Goal: Task Accomplishment & Management: Use online tool/utility

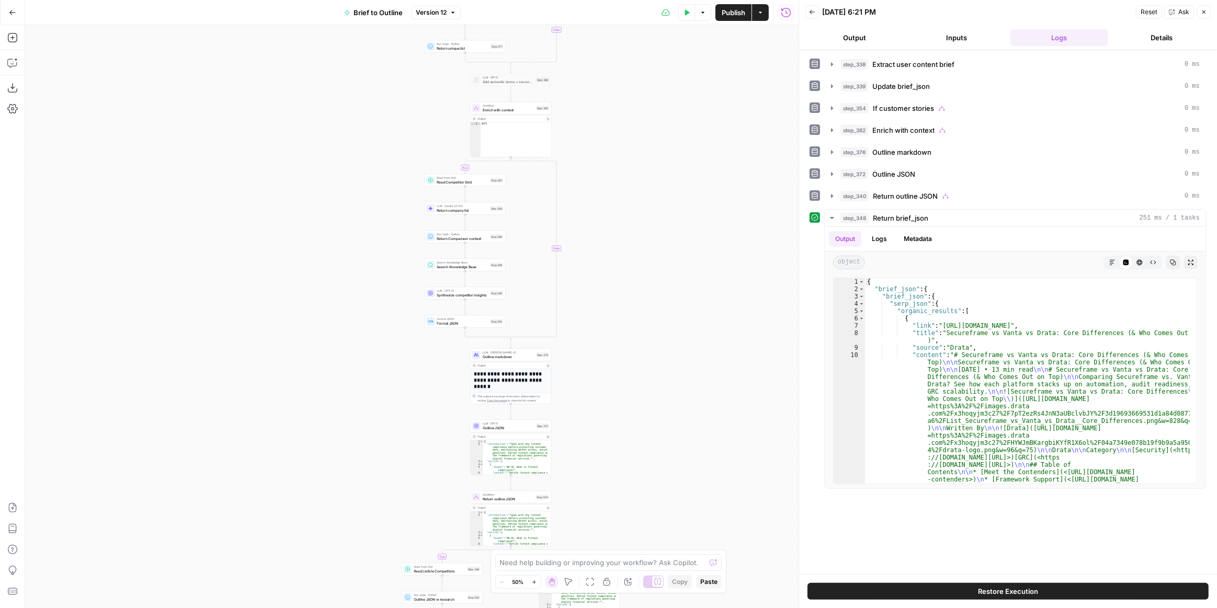
drag, startPoint x: 514, startPoint y: 333, endPoint x: 640, endPoint y: 348, distance: 126.4
click at [640, 348] on div "true false true false true false true false Workflow Input Settings Inputs LLM …" at bounding box center [411, 316] width 773 height 583
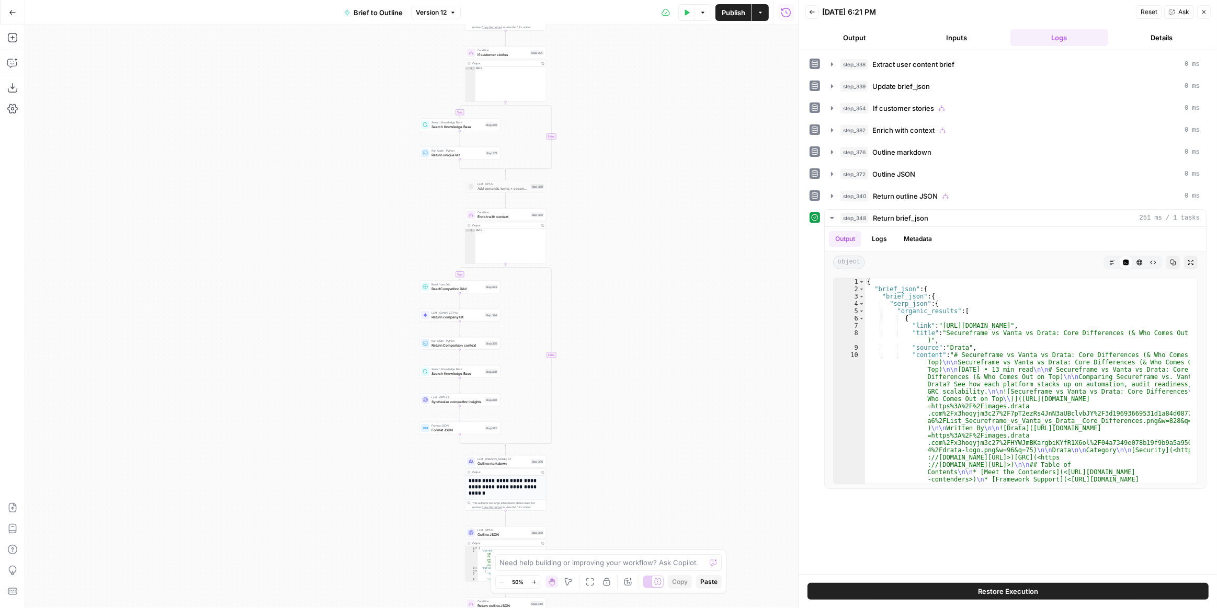
drag, startPoint x: 600, startPoint y: 203, endPoint x: 594, endPoint y: 293, distance: 90.2
click at [594, 293] on div "true false true false true false true false Workflow Input Settings Inputs LLM …" at bounding box center [411, 316] width 773 height 583
click at [568, 485] on div "true false true false true false true false Workflow Input Settings Inputs LLM …" at bounding box center [411, 316] width 773 height 583
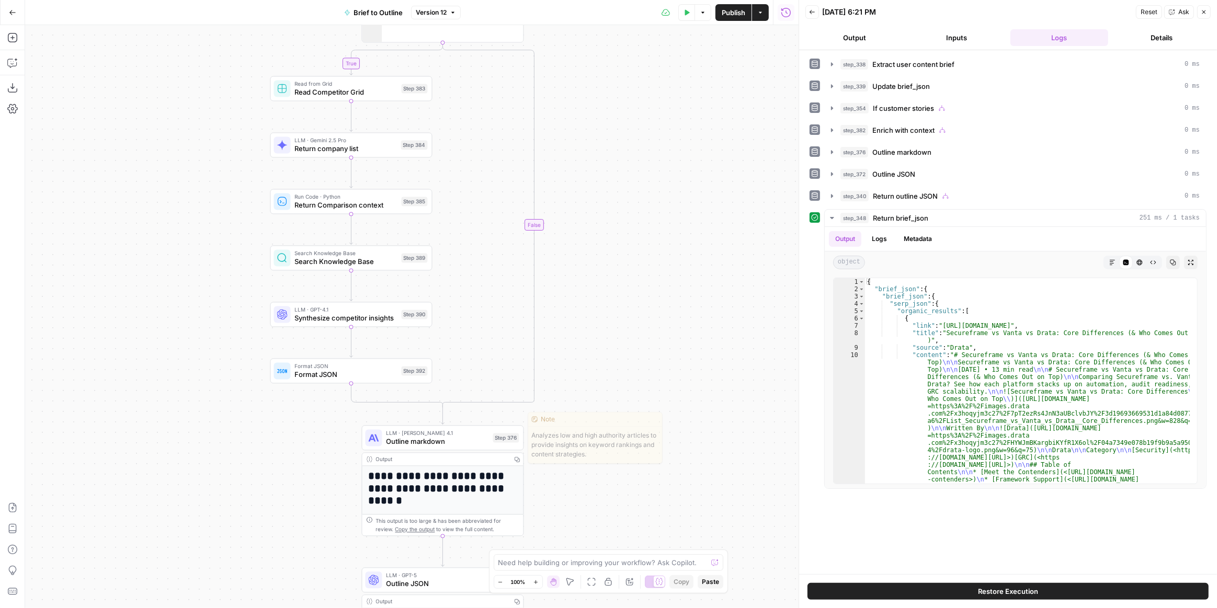
click at [477, 436] on span "LLM · [PERSON_NAME] 4.1" at bounding box center [437, 433] width 103 height 8
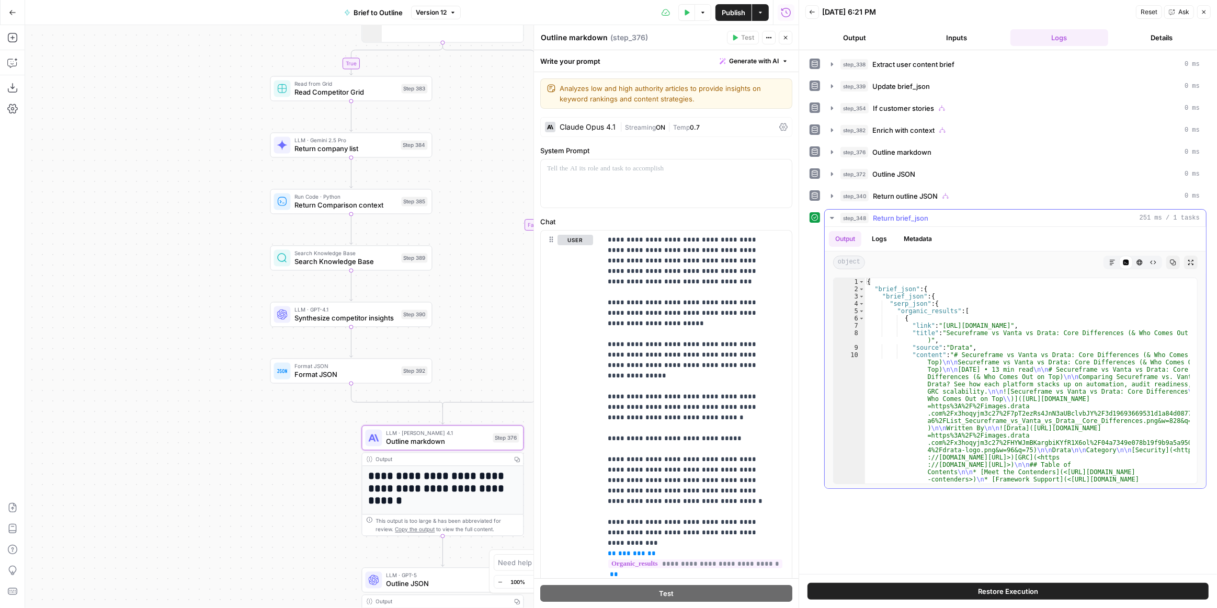
click at [831, 217] on icon "button" at bounding box center [832, 218] width 4 height 2
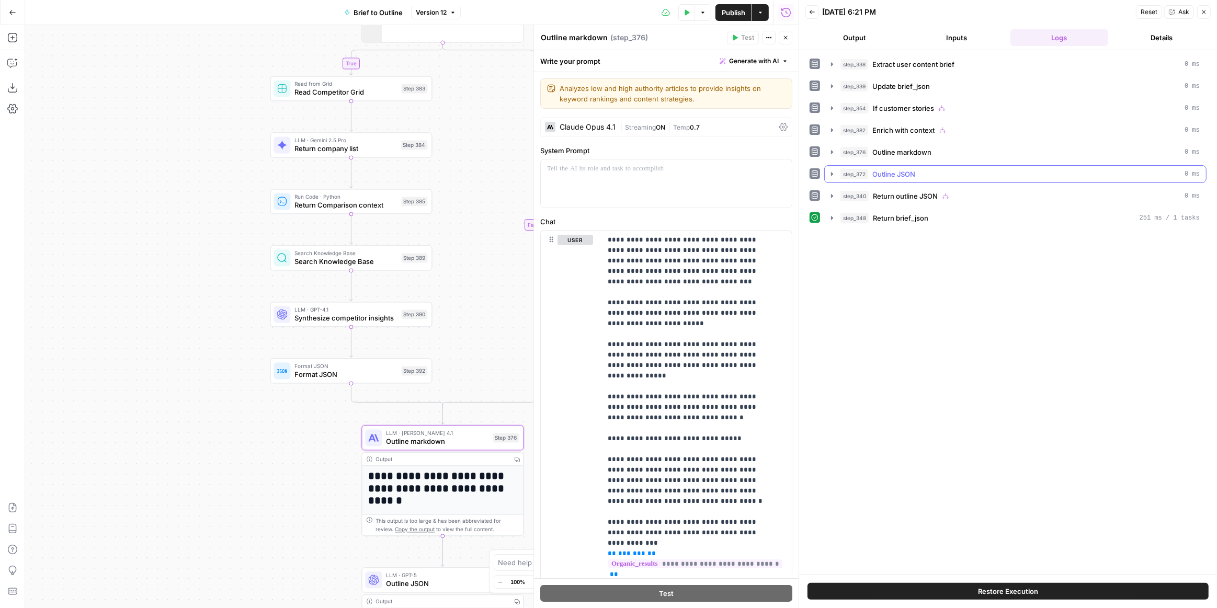
click at [836, 168] on button "step_372 Outline JSON 0 ms" at bounding box center [1015, 174] width 381 height 17
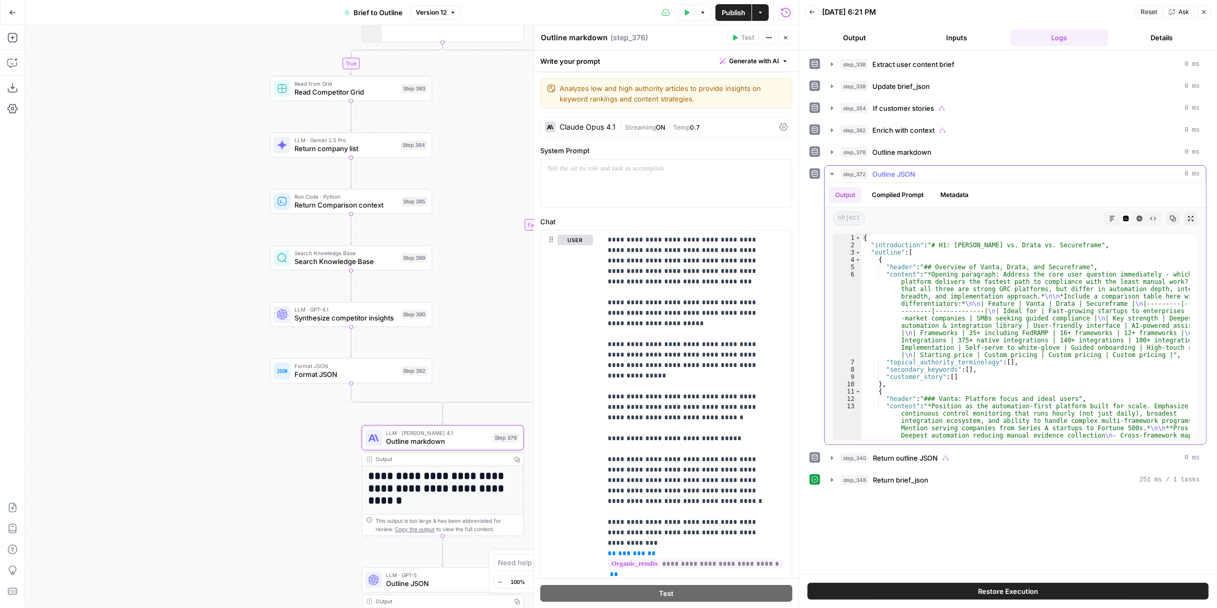
click at [1115, 215] on icon "button" at bounding box center [1112, 218] width 6 height 6
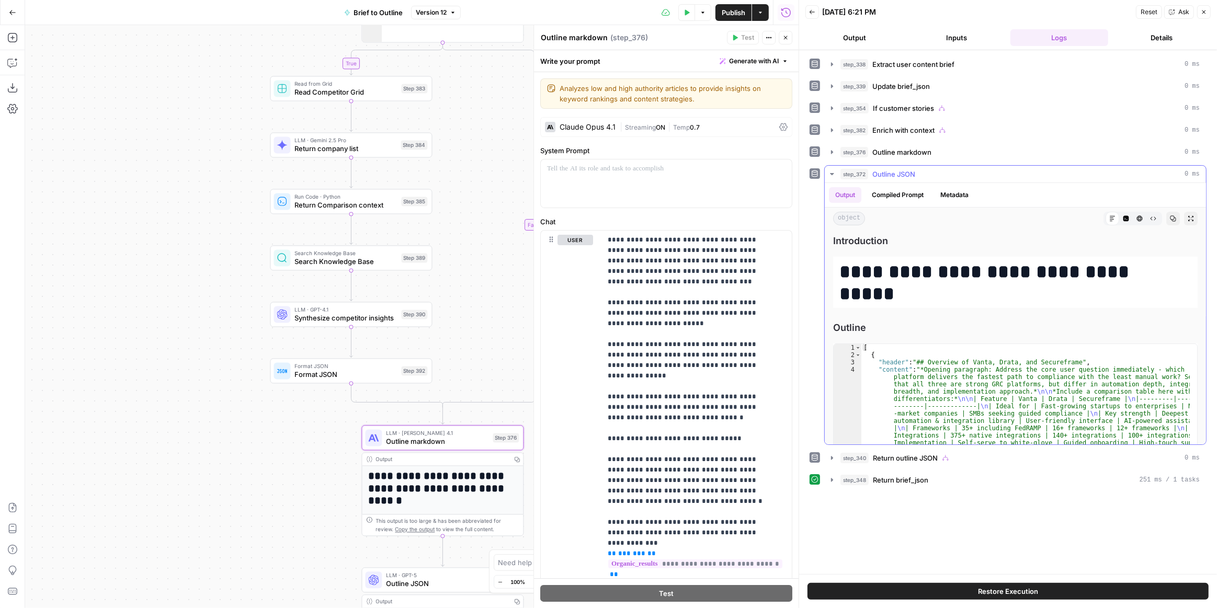
click at [834, 170] on icon "button" at bounding box center [832, 174] width 8 height 8
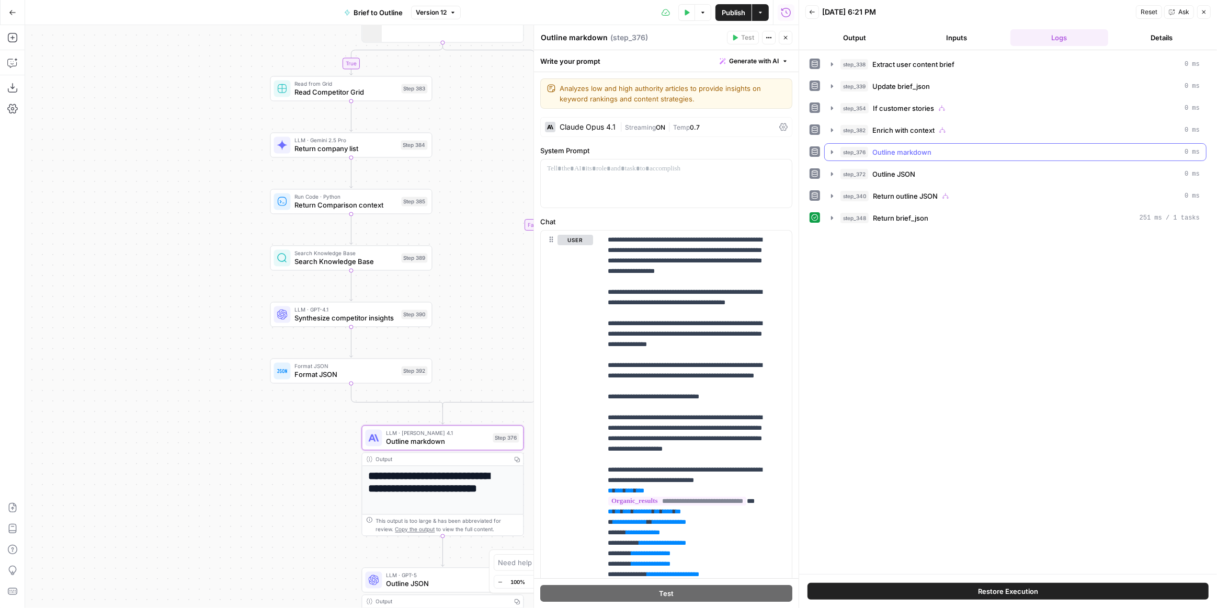
click at [834, 151] on icon "button" at bounding box center [832, 152] width 8 height 8
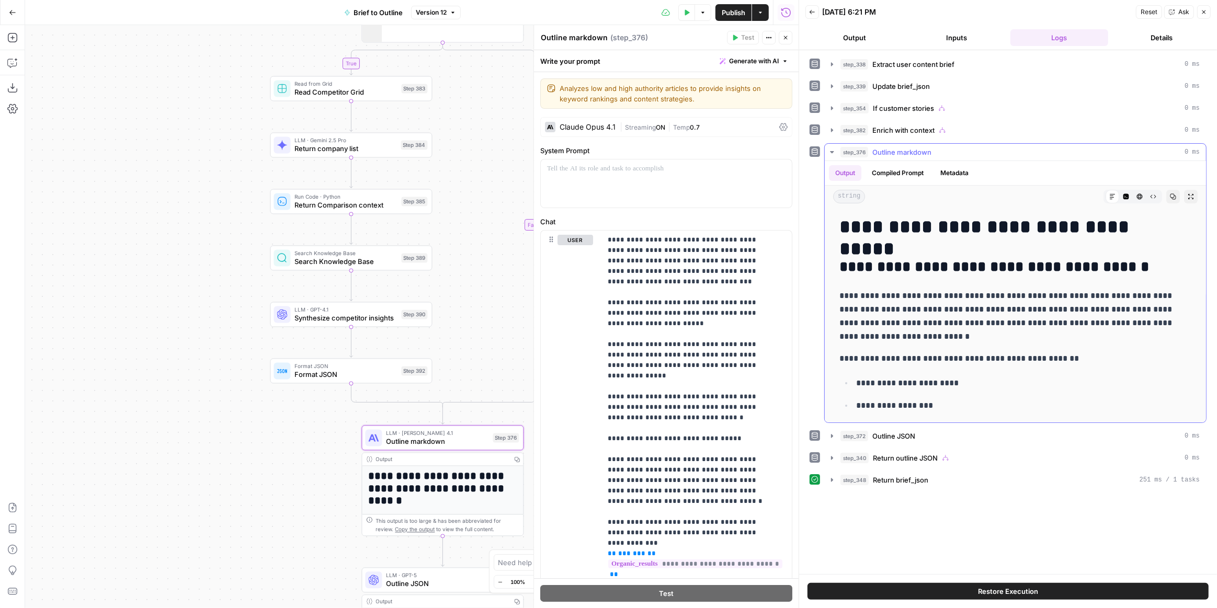
click at [1184, 194] on button "Expand Output" at bounding box center [1191, 197] width 14 height 14
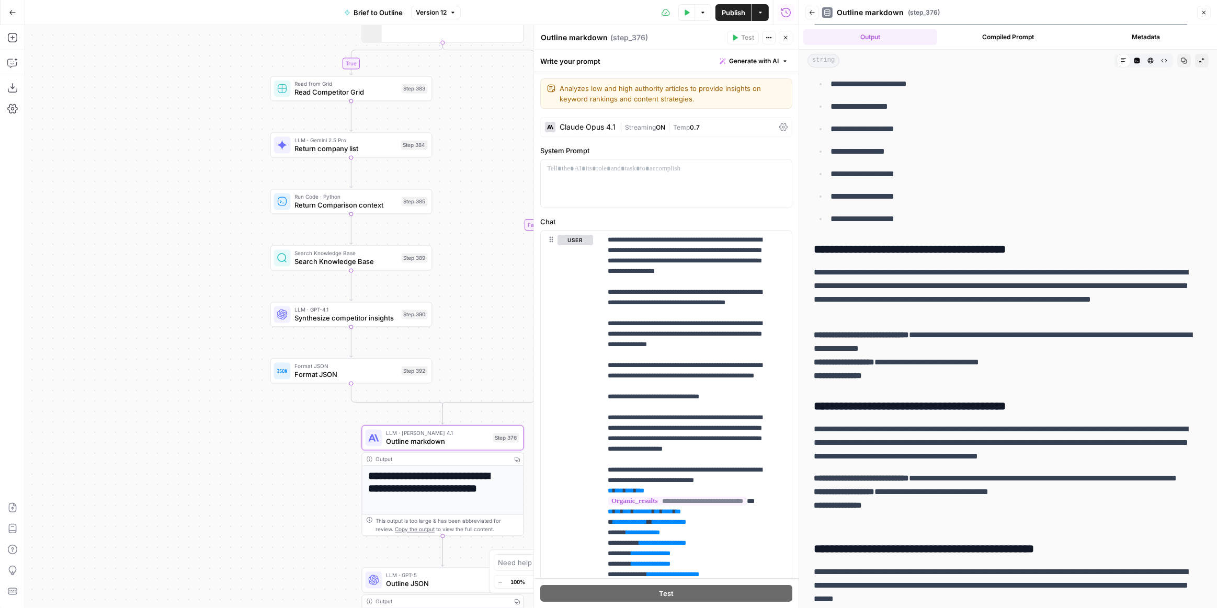
scroll to position [41, 0]
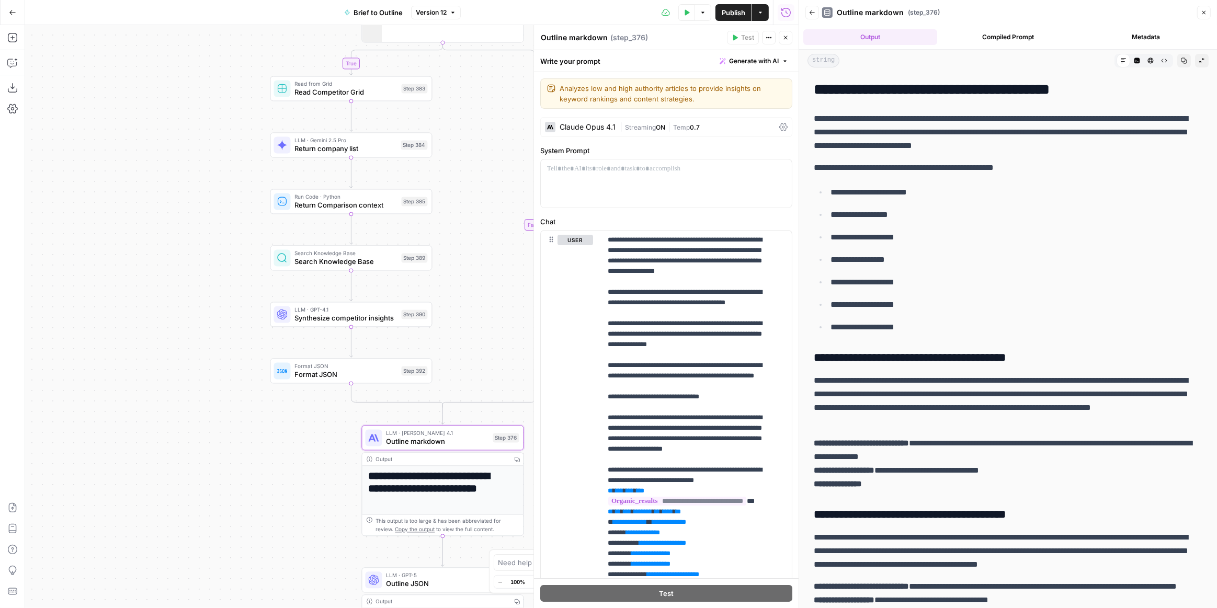
click at [785, 39] on icon "button" at bounding box center [785, 38] width 6 height 6
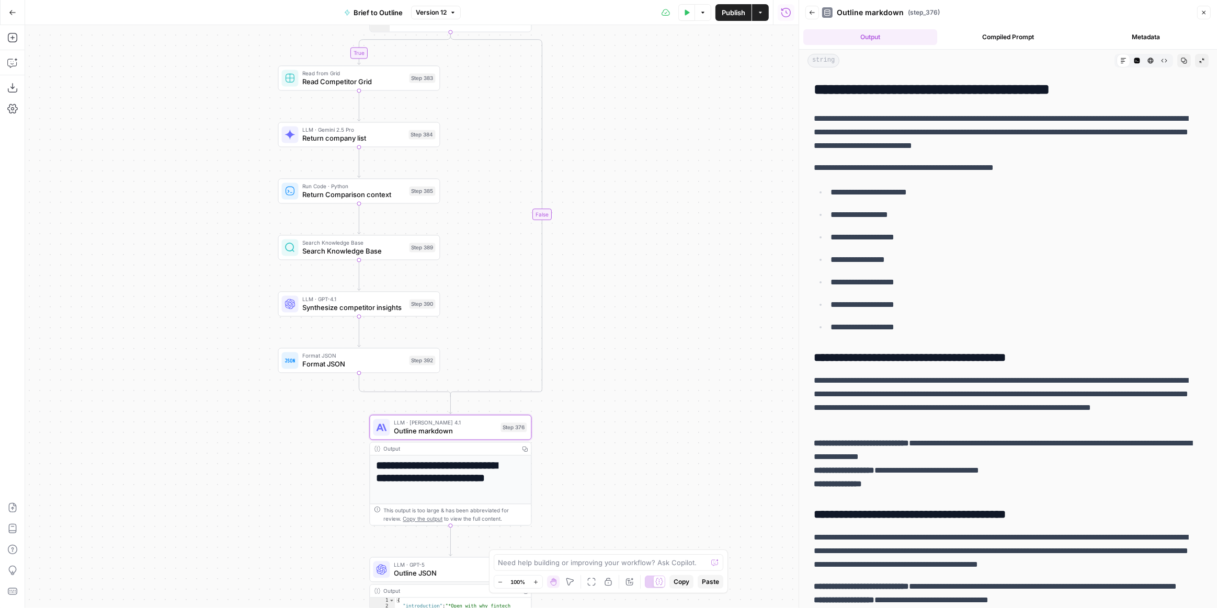
drag, startPoint x: 593, startPoint y: 437, endPoint x: 605, endPoint y: 423, distance: 18.2
click at [605, 423] on div "true true true false true false false false Workflow Input Settings Inputs LLM …" at bounding box center [411, 316] width 773 height 583
drag, startPoint x: 630, startPoint y: 290, endPoint x: 690, endPoint y: 437, distance: 159.5
click at [690, 443] on div "true true true false true false false false Workflow Input Settings Inputs LLM …" at bounding box center [411, 316] width 773 height 583
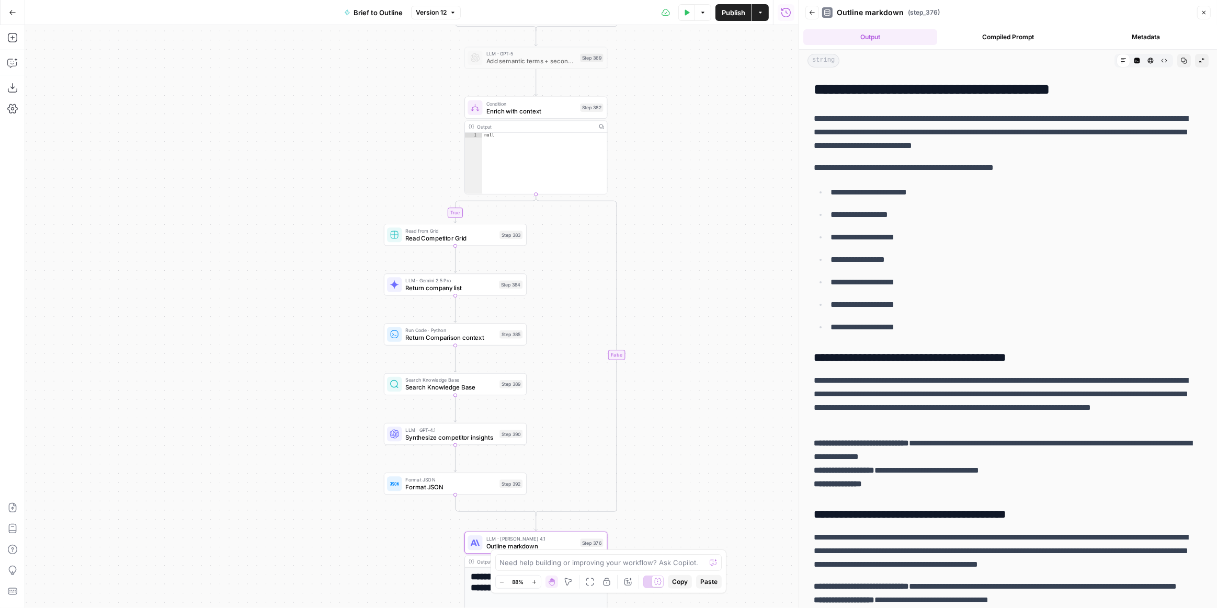
drag, startPoint x: 684, startPoint y: 263, endPoint x: 657, endPoint y: 319, distance: 62.0
click at [664, 327] on div "true true true false true false false false Workflow Input Settings Inputs LLM …" at bounding box center [411, 316] width 773 height 583
click at [450, 239] on span "Read Competitor Grid" at bounding box center [450, 238] width 90 height 9
type input "Competitor Research Grid"
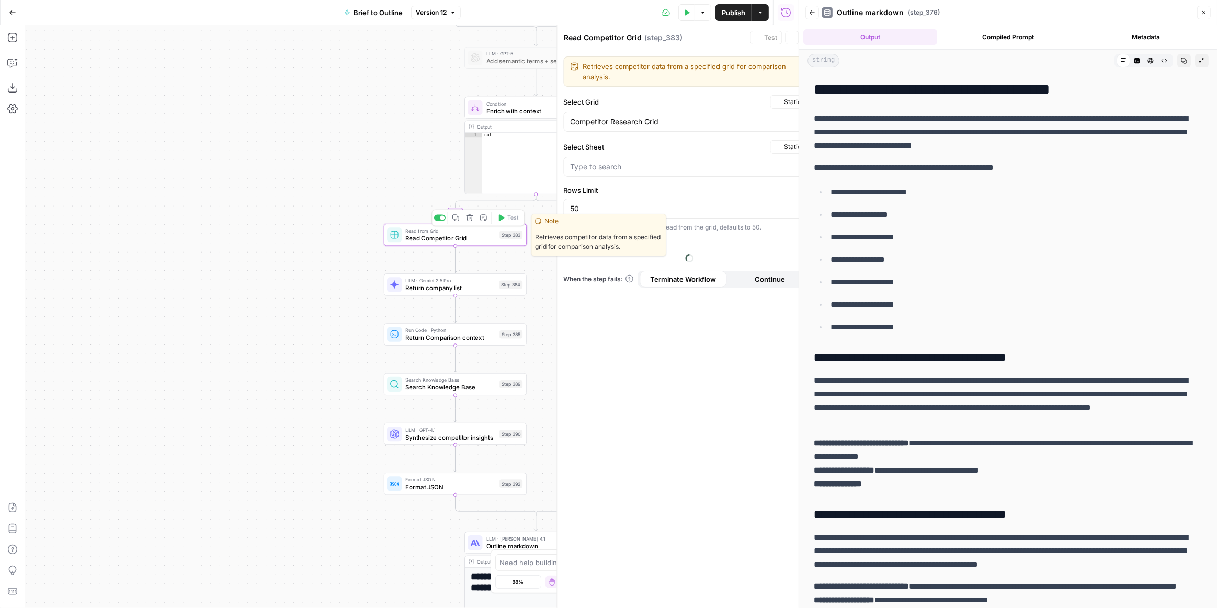
type input "Sheet 1"
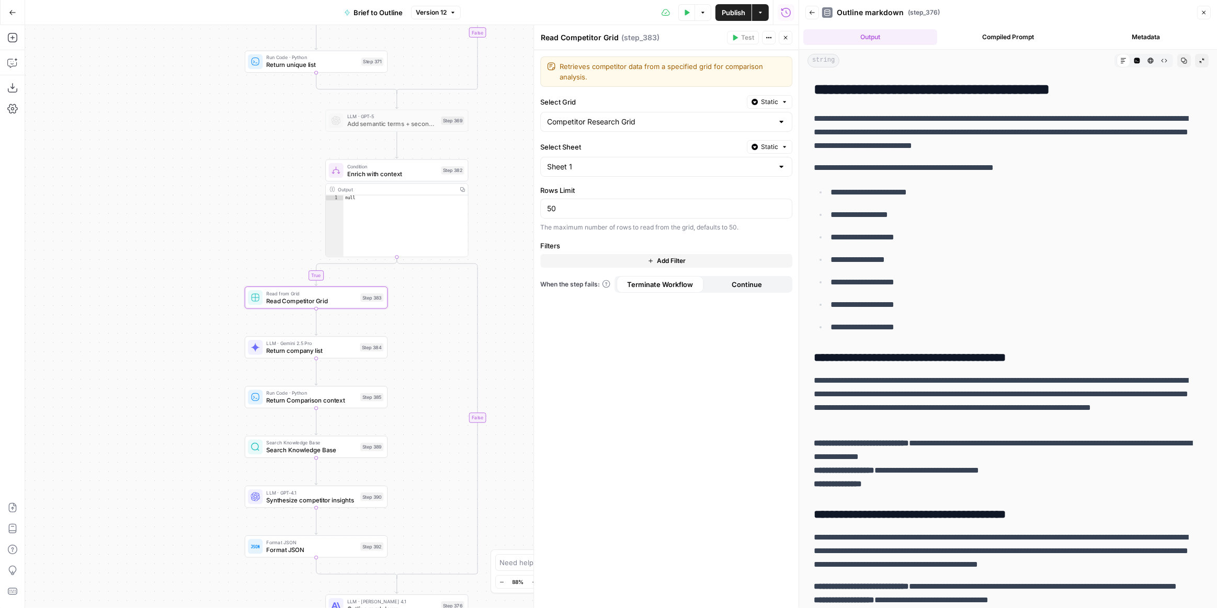
drag, startPoint x: 344, startPoint y: 145, endPoint x: 198, endPoint y: 215, distance: 162.3
click at [198, 215] on div "true true true false true false false false Workflow Input Settings Inputs LLM …" at bounding box center [411, 316] width 773 height 583
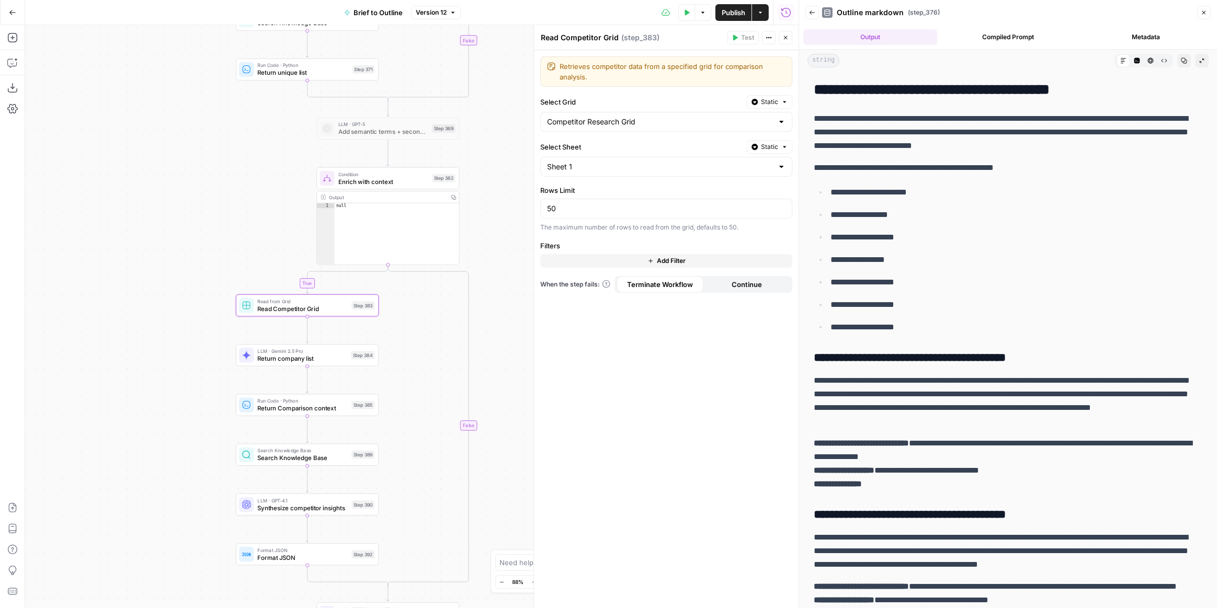
click at [778, 121] on div at bounding box center [781, 122] width 8 height 10
click at [770, 95] on button "Static" at bounding box center [769, 102] width 45 height 14
click at [742, 146] on span "Liquid" at bounding box center [749, 147] width 59 height 10
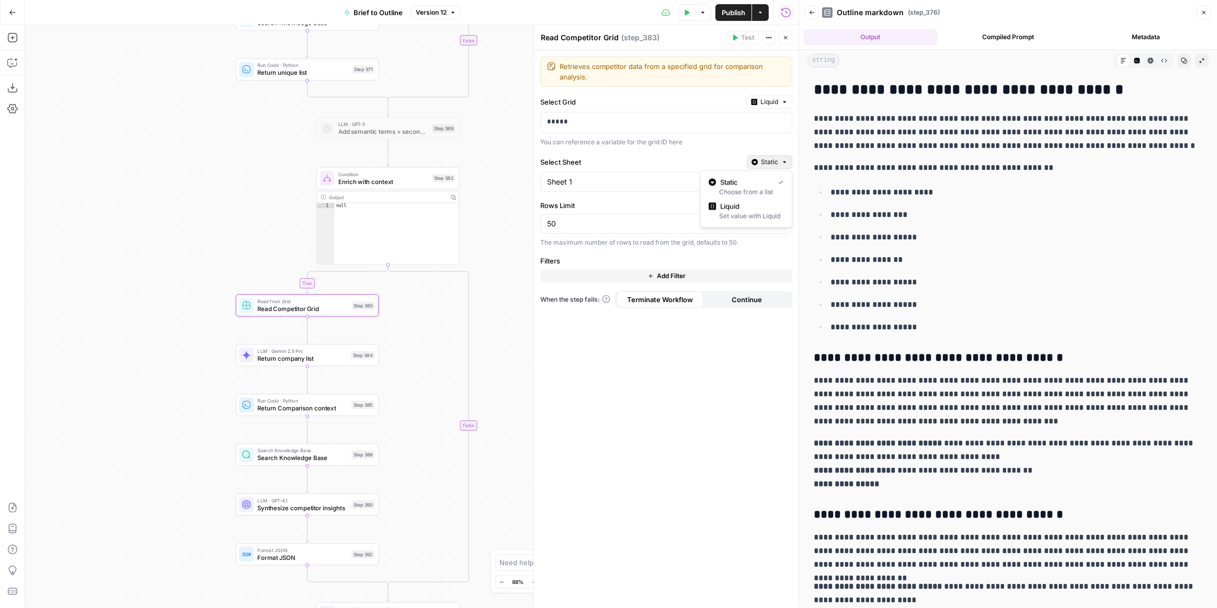
click at [775, 158] on span "Static" at bounding box center [769, 161] width 17 height 9
click at [746, 214] on div "Set value with Liquid" at bounding box center [746, 215] width 75 height 9
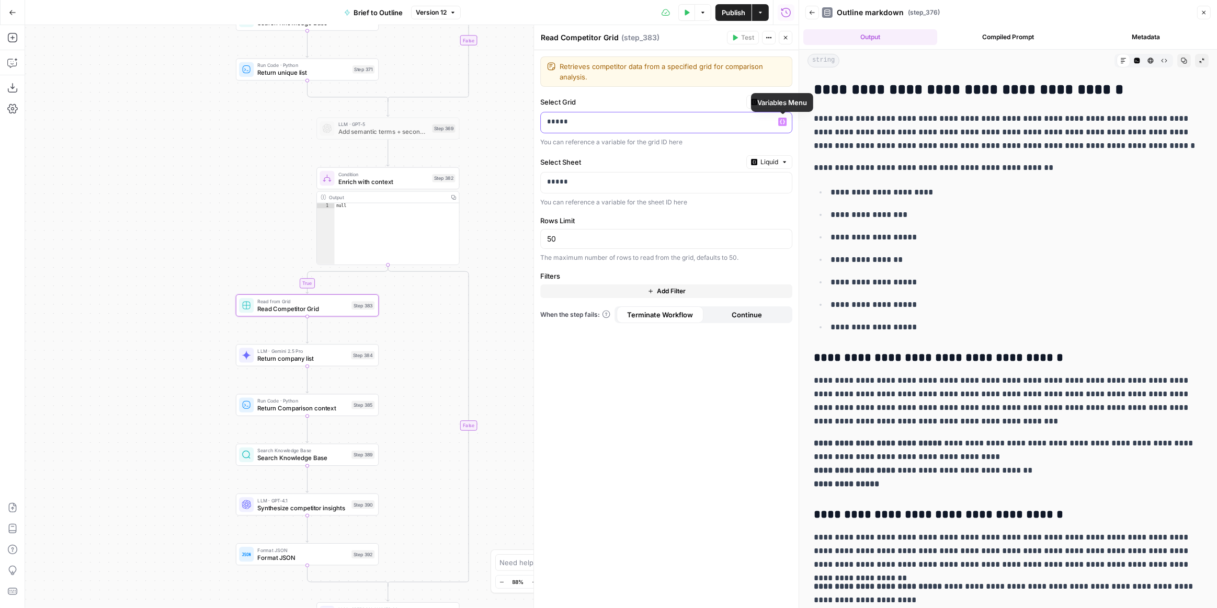
click at [780, 119] on icon "button" at bounding box center [782, 121] width 5 height 5
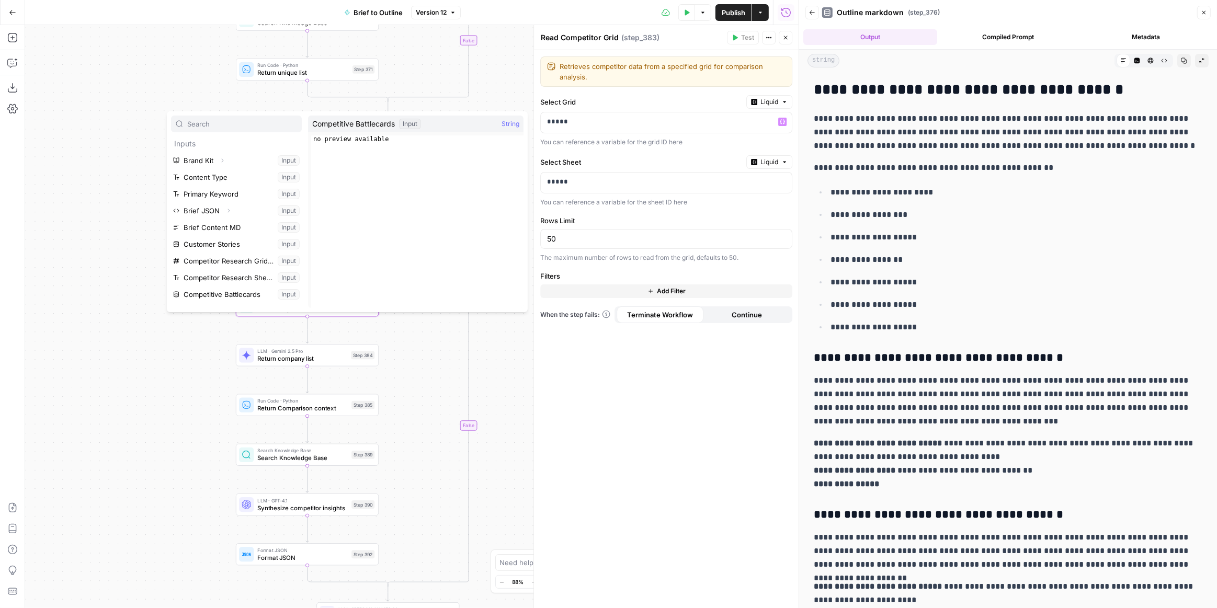
scroll to position [61, 0]
click at [244, 200] on button "Select variable Competitor Research Grid ID" at bounding box center [236, 200] width 131 height 17
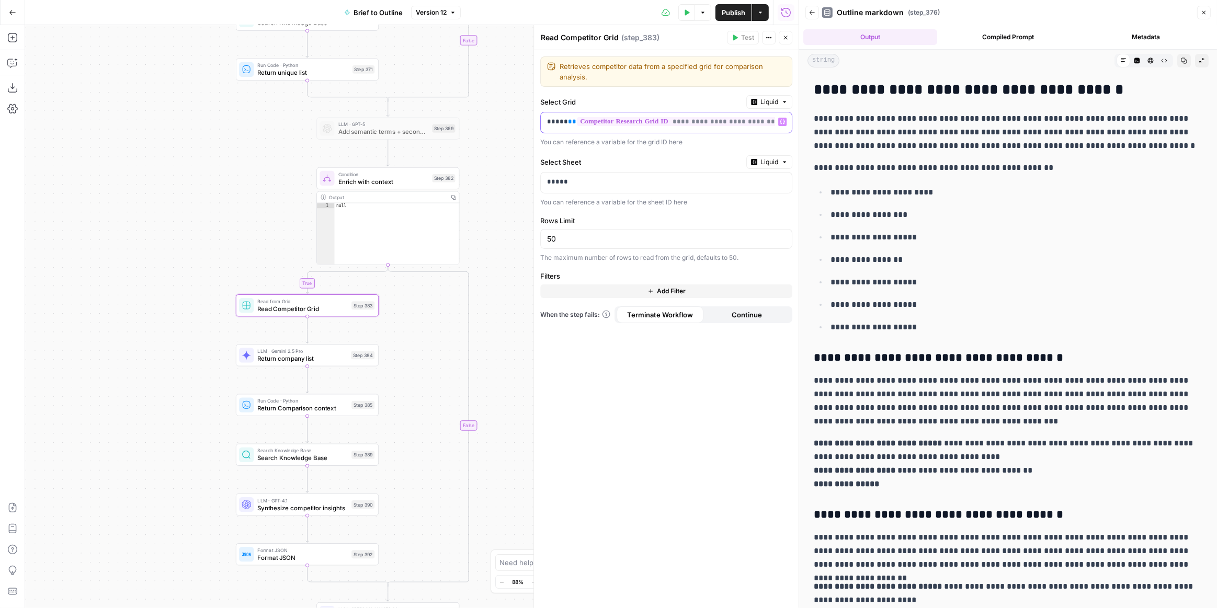
drag, startPoint x: 566, startPoint y: 121, endPoint x: 542, endPoint y: 120, distance: 24.6
click at [542, 120] on div "**********" at bounding box center [658, 122] width 234 height 20
click at [781, 179] on icon "button" at bounding box center [782, 181] width 5 height 5
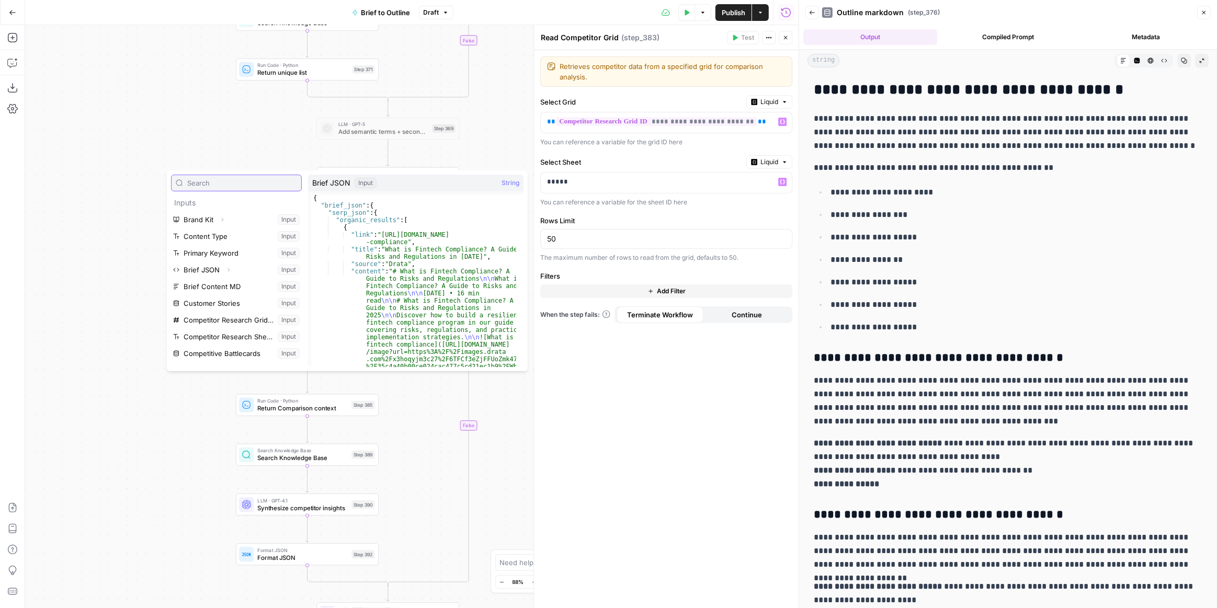
scroll to position [47, 0]
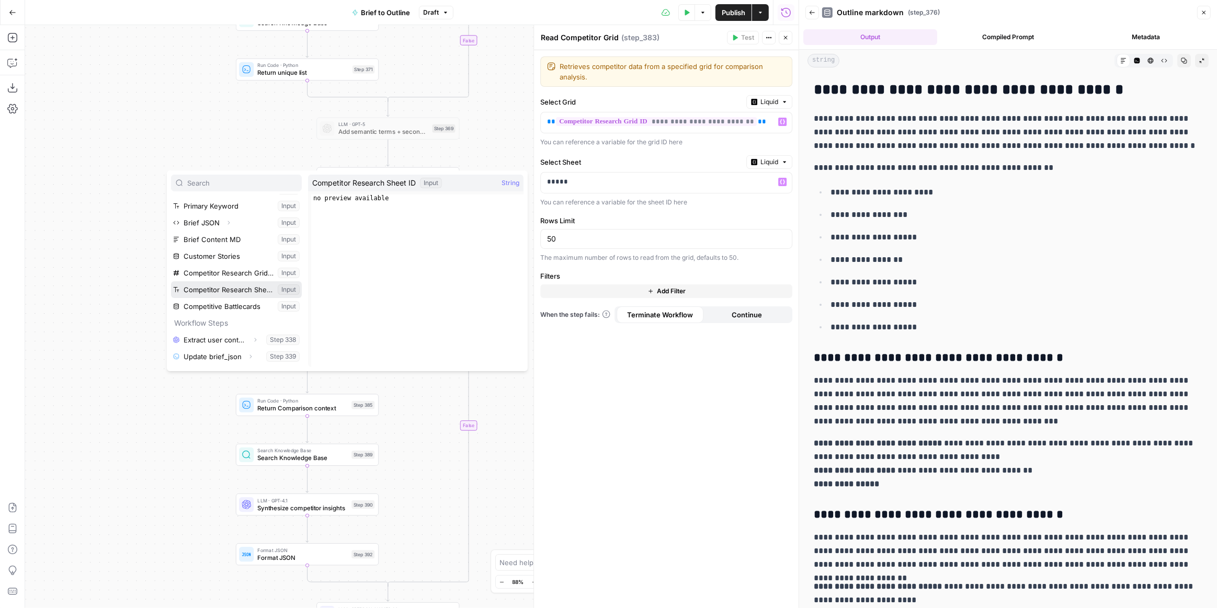
click at [240, 292] on button "Select variable Competitor Research Sheet ID" at bounding box center [236, 289] width 131 height 17
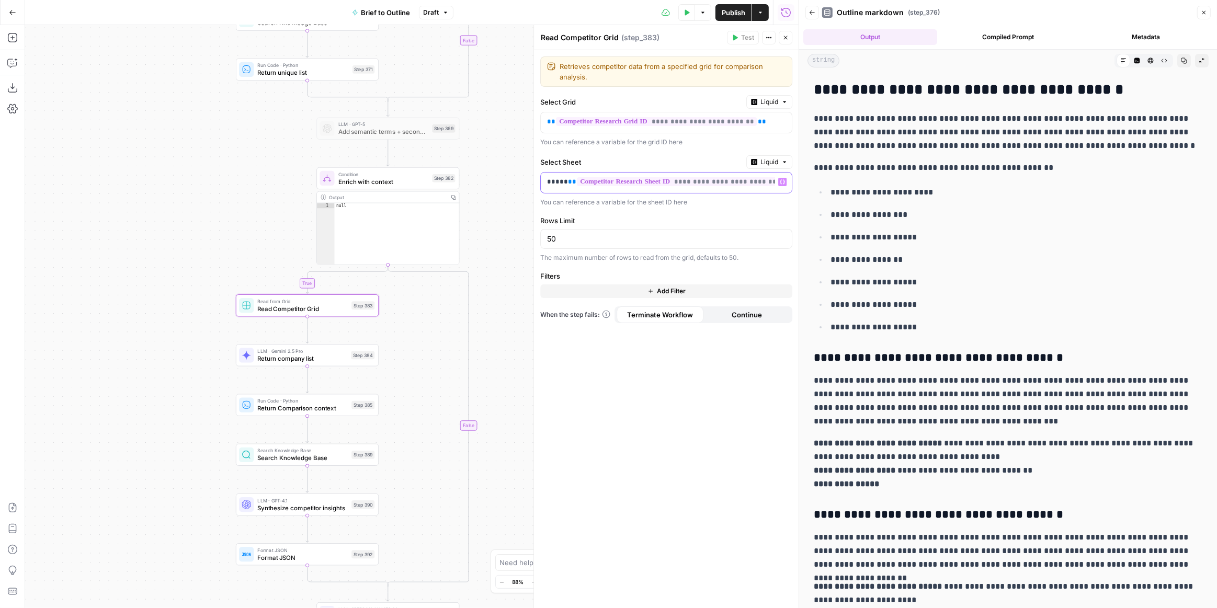
drag, startPoint x: 566, startPoint y: 180, endPoint x: 550, endPoint y: 181, distance: 16.2
click at [549, 182] on p "**********" at bounding box center [658, 182] width 222 height 10
click at [507, 231] on div "true true true false true false false false Workflow Input Settings Inputs LLM …" at bounding box center [411, 316] width 773 height 583
click at [689, 9] on icon "button" at bounding box center [687, 12] width 6 height 6
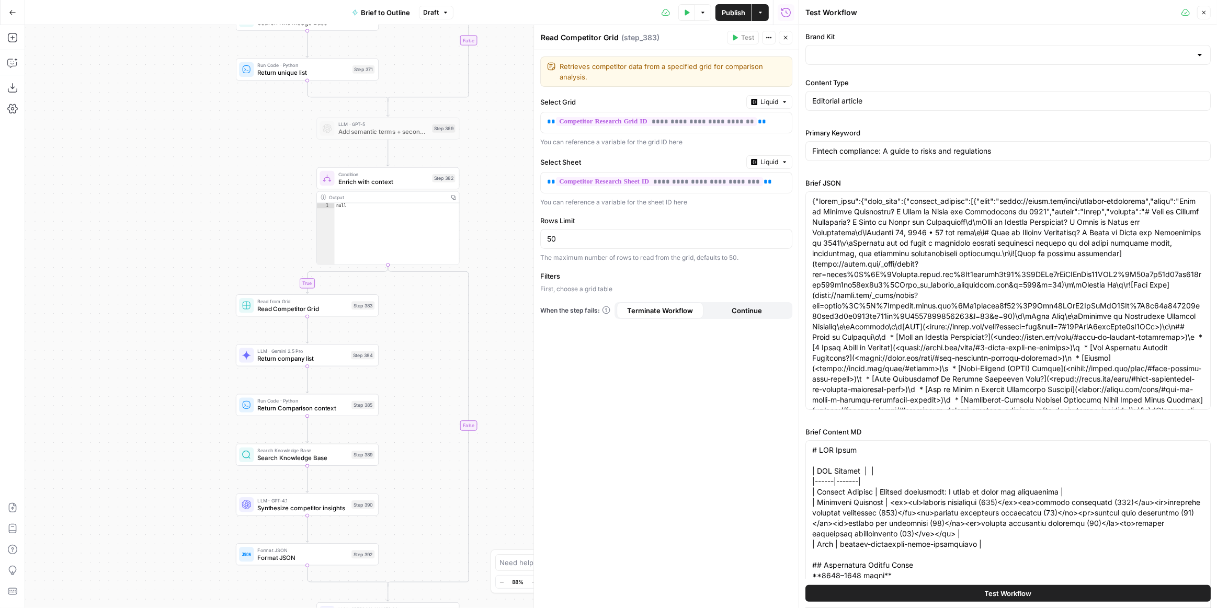
type input "Vanta [AirOps]"
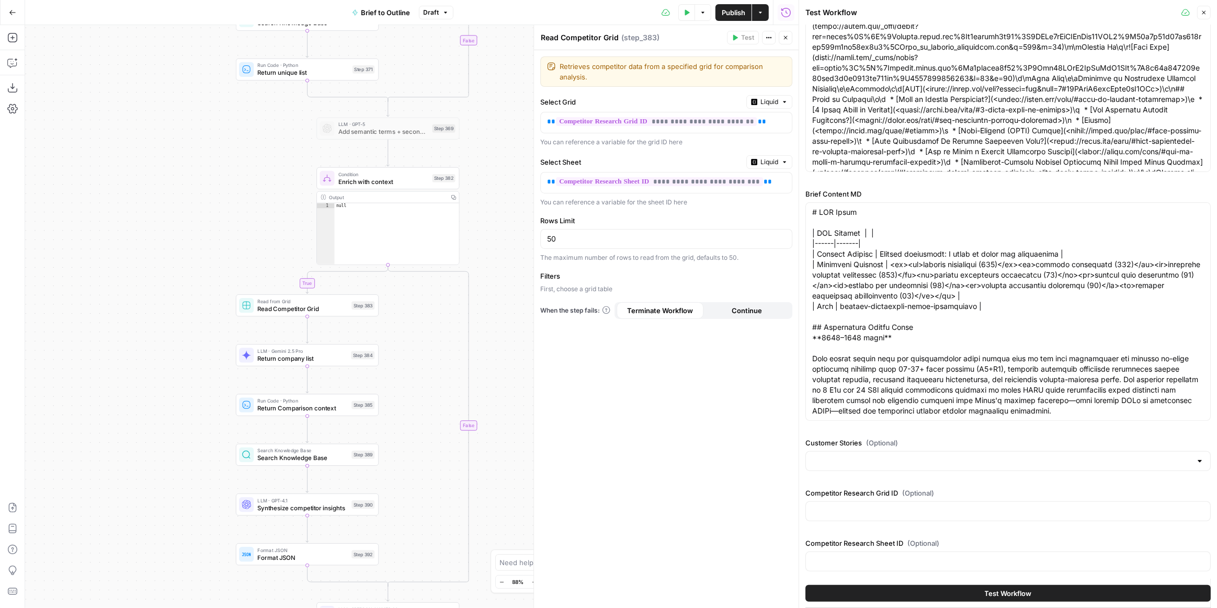
scroll to position [309, 0]
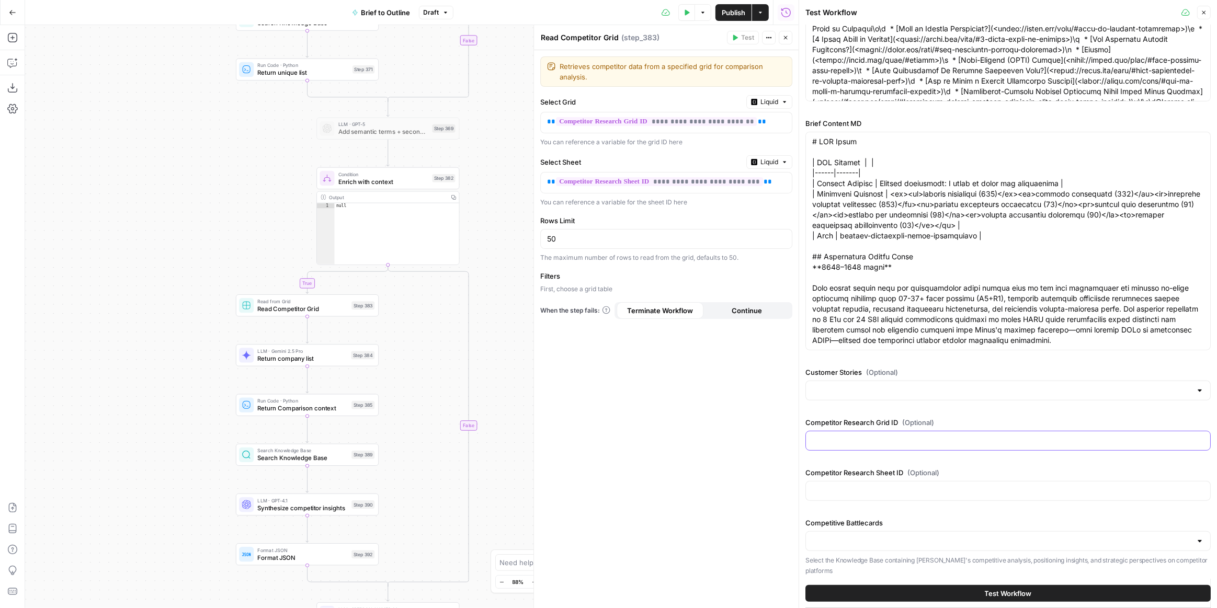
click at [925, 439] on input "Competitor Research Grid ID (Optional)" at bounding box center [1008, 441] width 392 height 10
paste input "36031"
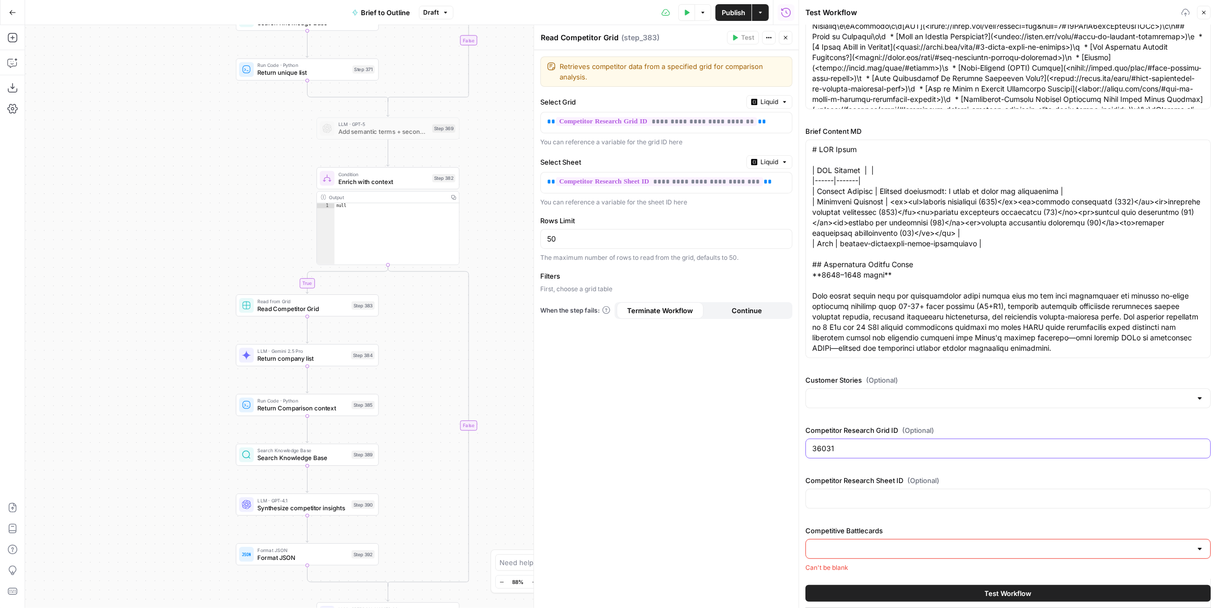
scroll to position [298, 0]
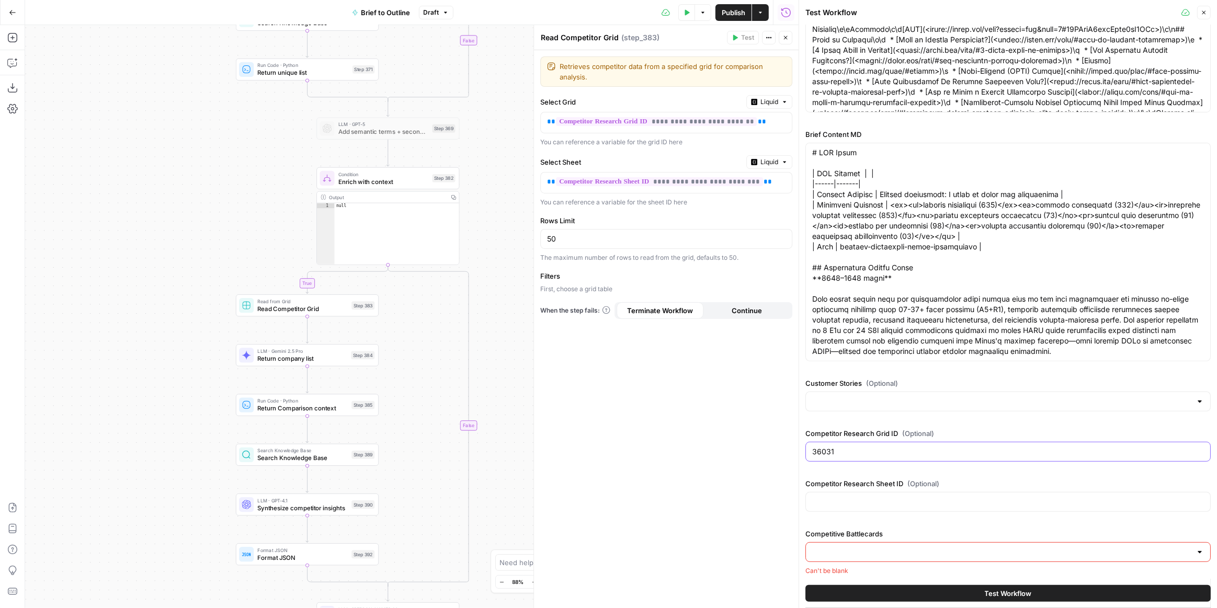
type input "36031"
click at [833, 499] on input "Competitor Research Sheet ID (Optional)" at bounding box center [1008, 502] width 392 height 10
paste input "46935"
type input "46935"
click at [667, 474] on div "**********" at bounding box center [666, 329] width 265 height 558
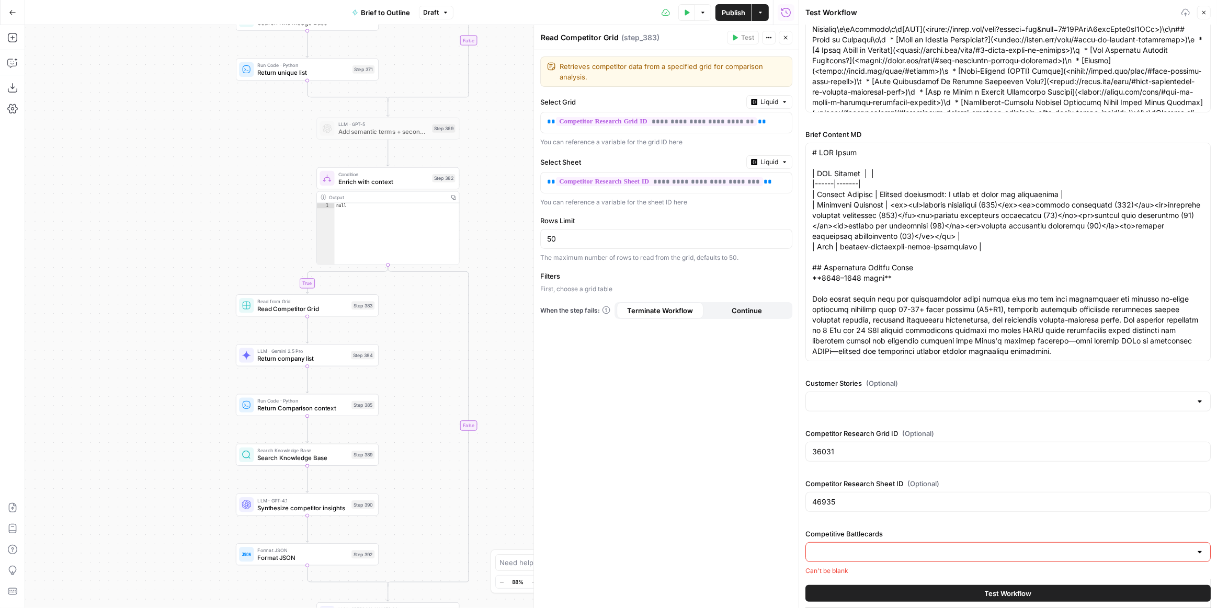
click at [401, 179] on span "Enrich with context" at bounding box center [383, 181] width 90 height 9
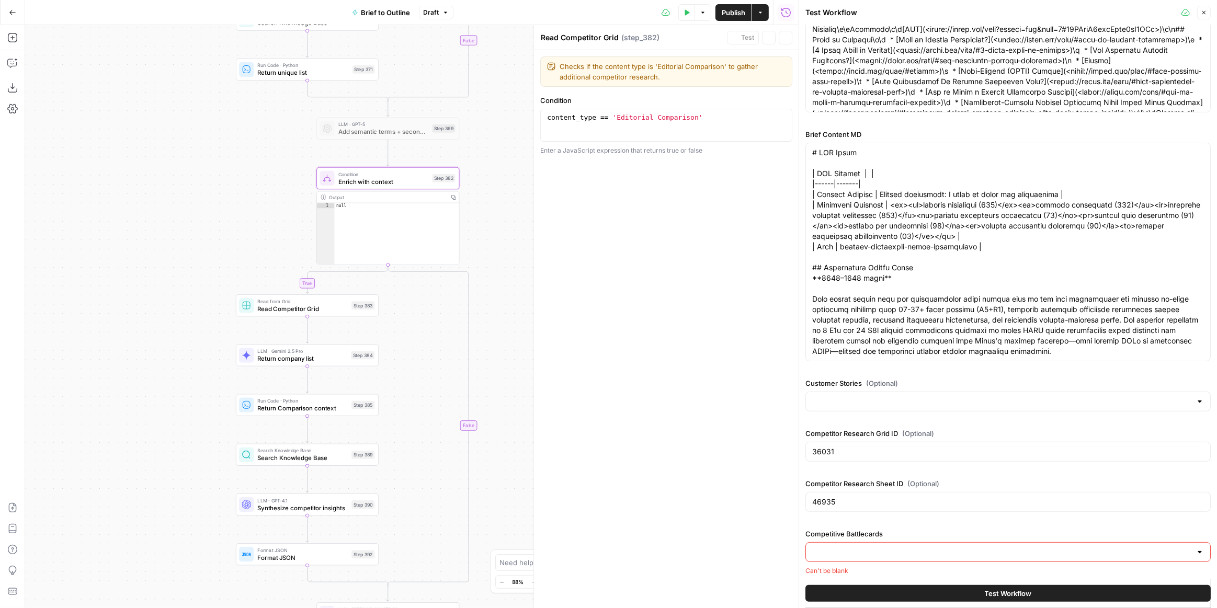
click at [327, 311] on span "Read Competitor Grid" at bounding box center [302, 308] width 90 height 9
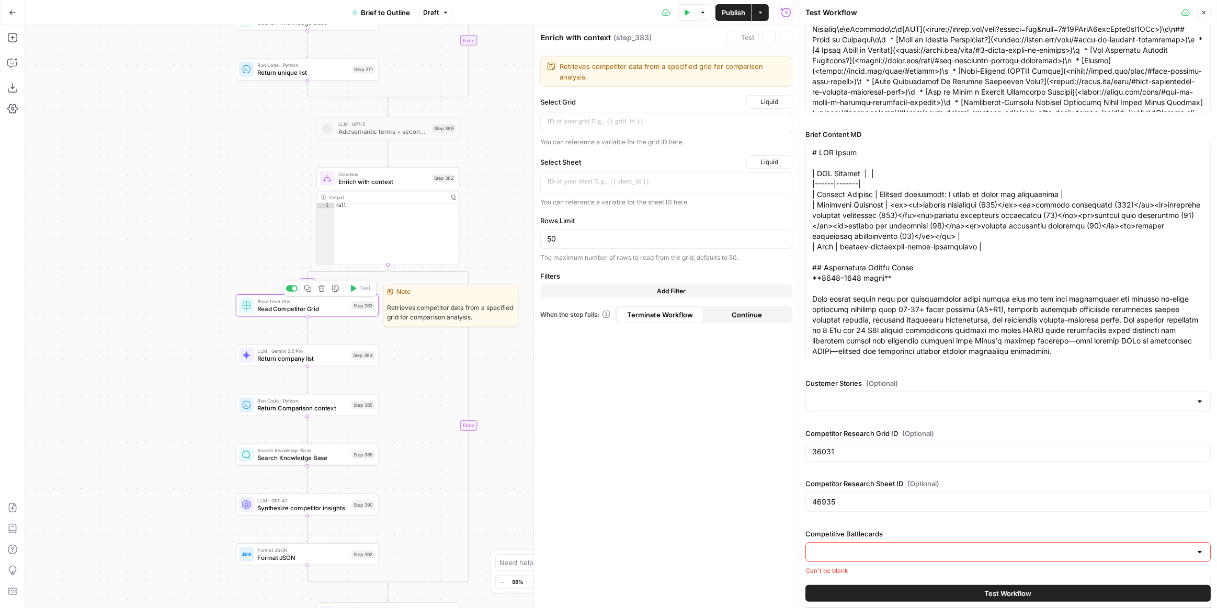
type textarea "Read Competitor Grid"
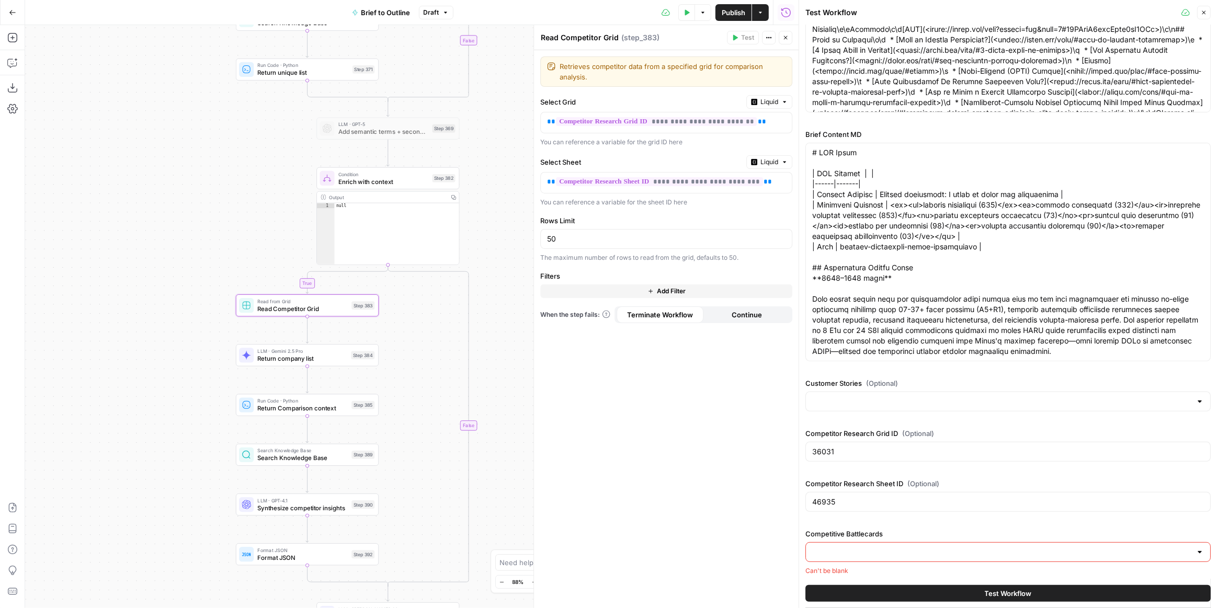
click at [414, 183] on span "Enrich with context" at bounding box center [383, 181] width 90 height 9
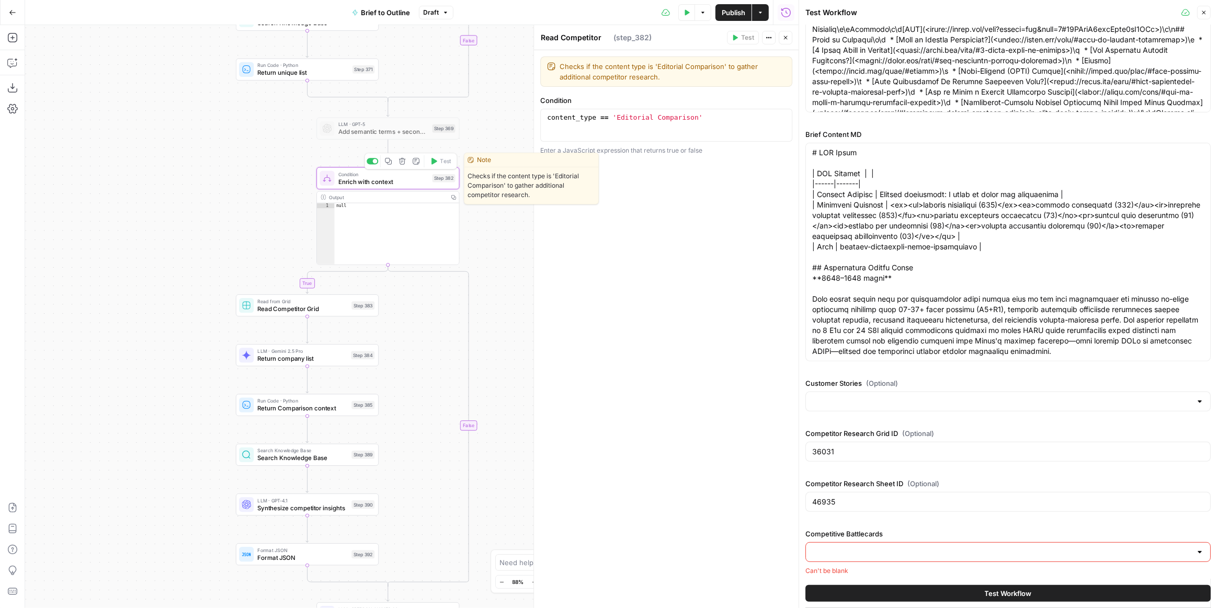
type textarea "Enrich with context"
click at [415, 184] on span "Enrich with context" at bounding box center [383, 181] width 90 height 9
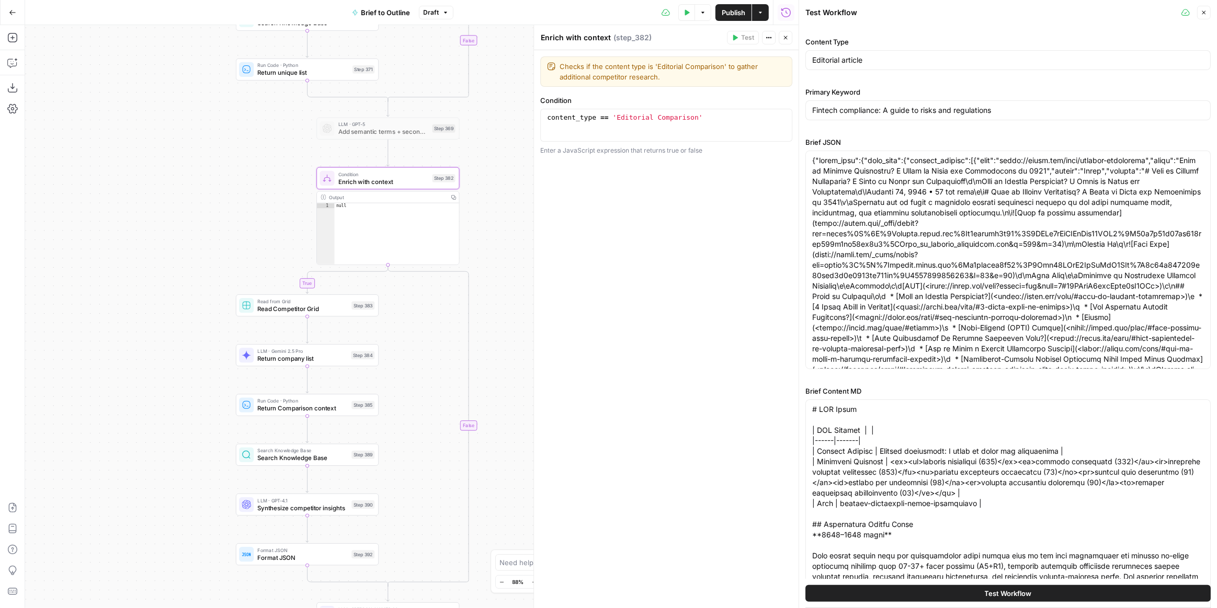
scroll to position [0, 0]
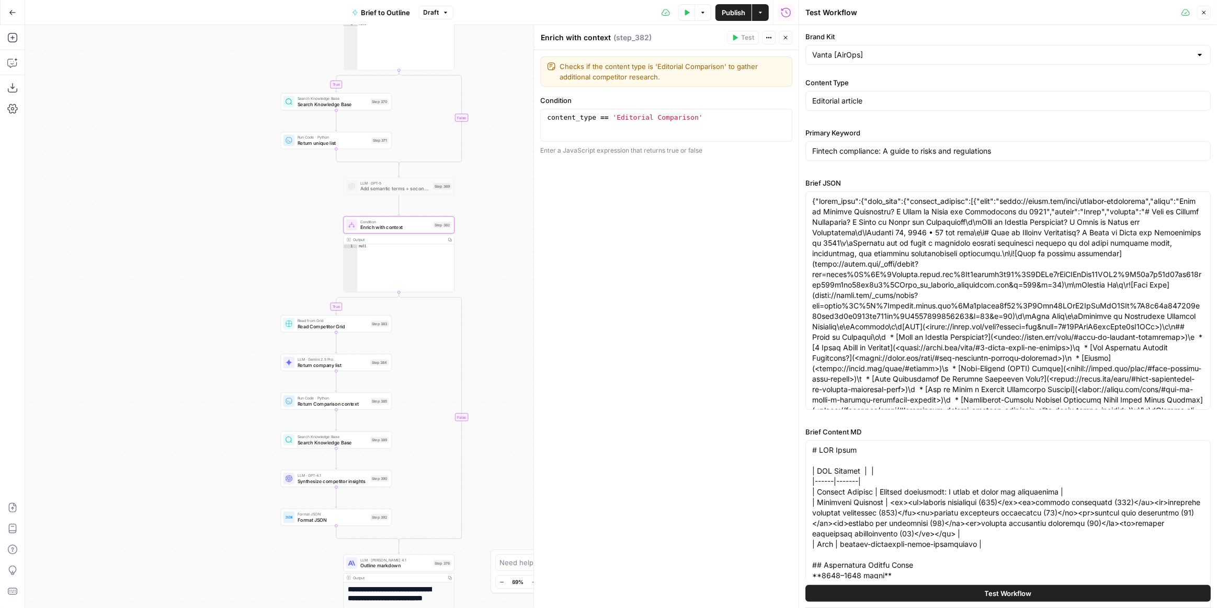
drag, startPoint x: 493, startPoint y: 243, endPoint x: 448, endPoint y: 394, distance: 157.7
click at [448, 394] on div "true true true false true false false false Workflow Input Settings Inputs LLM …" at bounding box center [411, 316] width 773 height 583
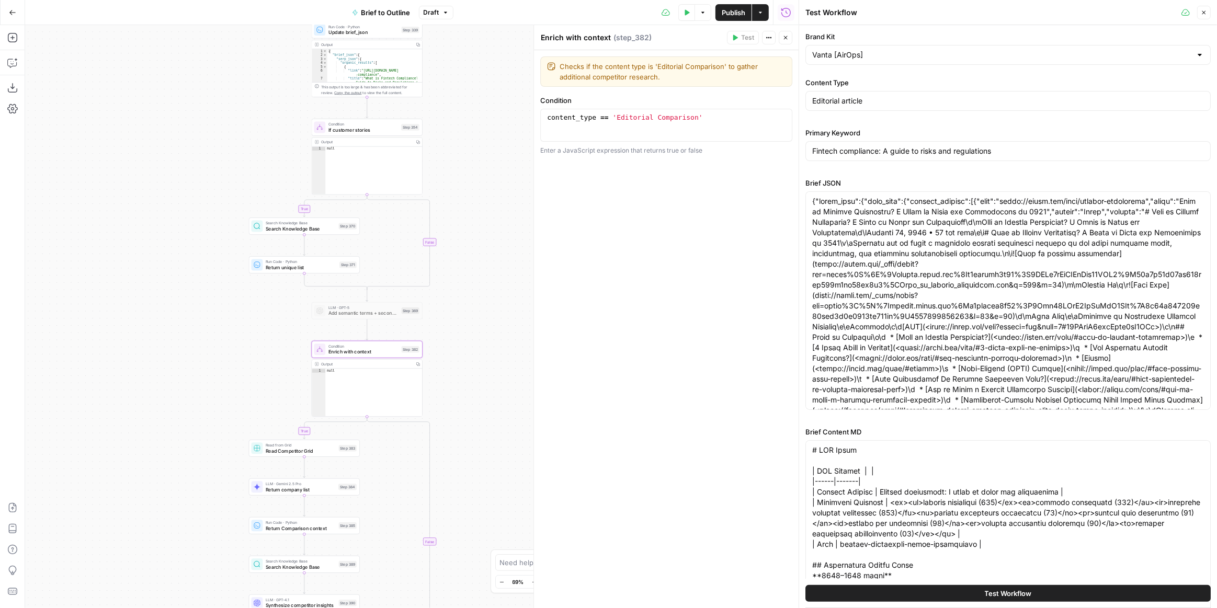
click at [454, 363] on div "true true true false true false false false Workflow Input Settings Inputs LLM …" at bounding box center [411, 316] width 773 height 583
click at [380, 348] on span "Enrich with context" at bounding box center [363, 351] width 70 height 7
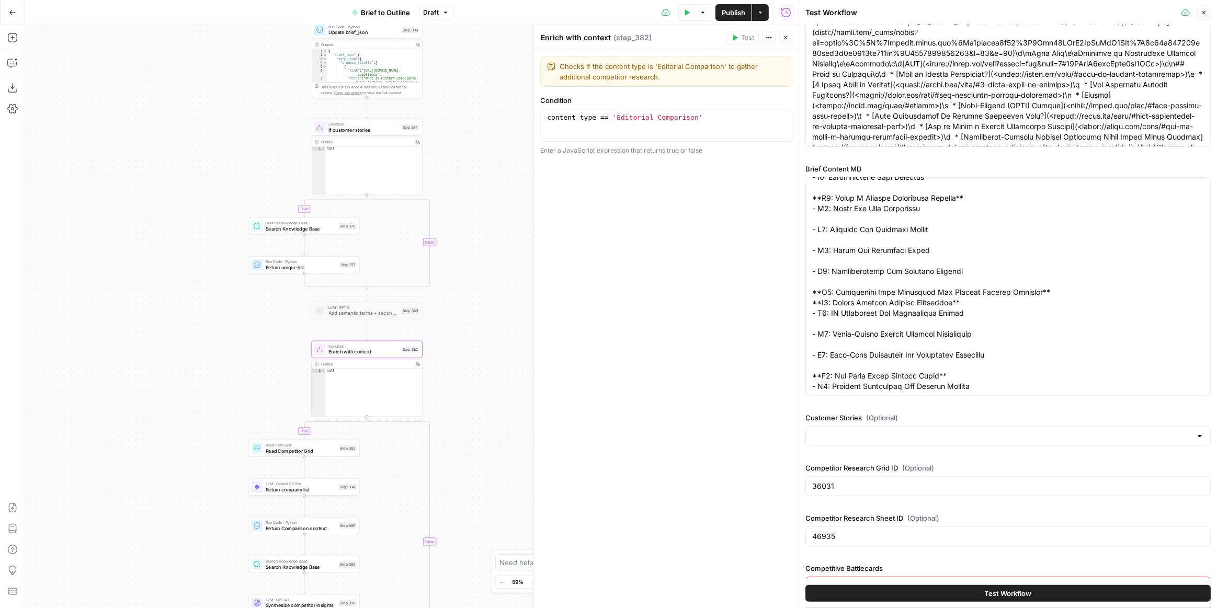
scroll to position [298, 0]
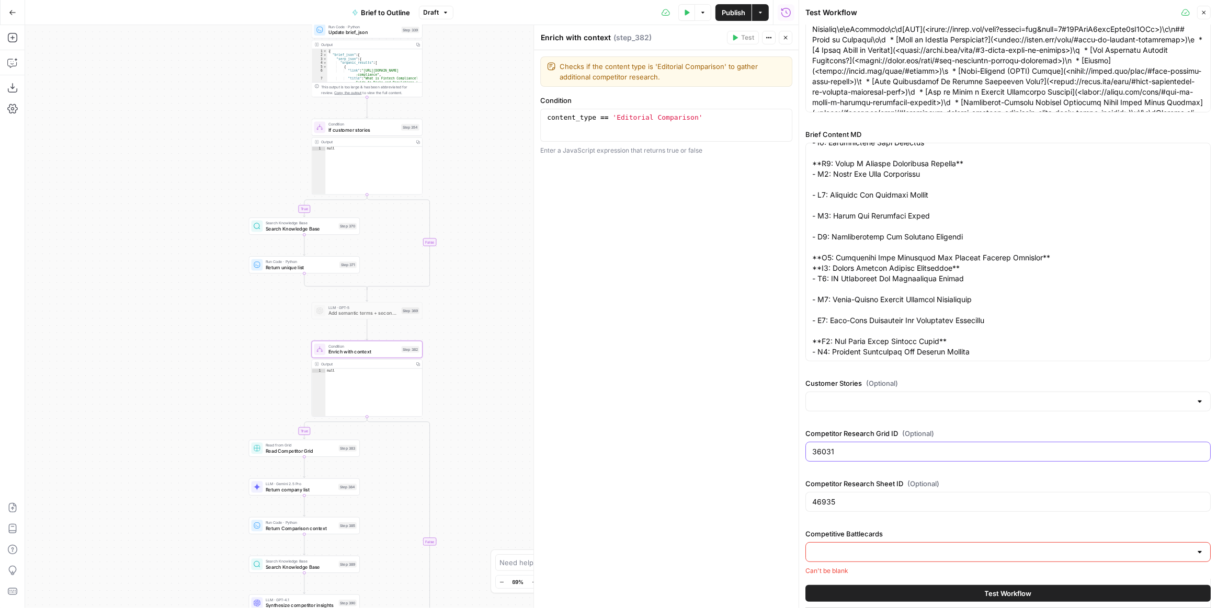
click at [905, 454] on input "36031" at bounding box center [1008, 452] width 392 height 10
click at [874, 502] on input "46935" at bounding box center [1008, 502] width 392 height 10
click at [869, 551] on input "Competitive Battlecards" at bounding box center [1001, 552] width 379 height 10
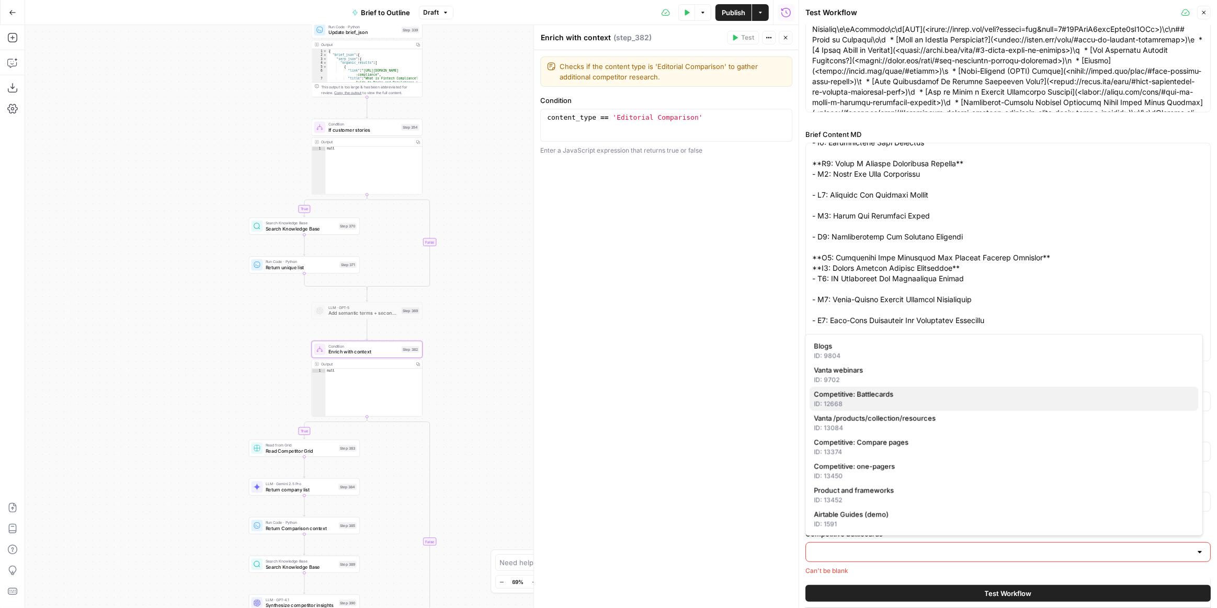
click at [892, 396] on span "Competitive: Battlecards" at bounding box center [1002, 394] width 376 height 10
type input "Competitive: Battlecards"
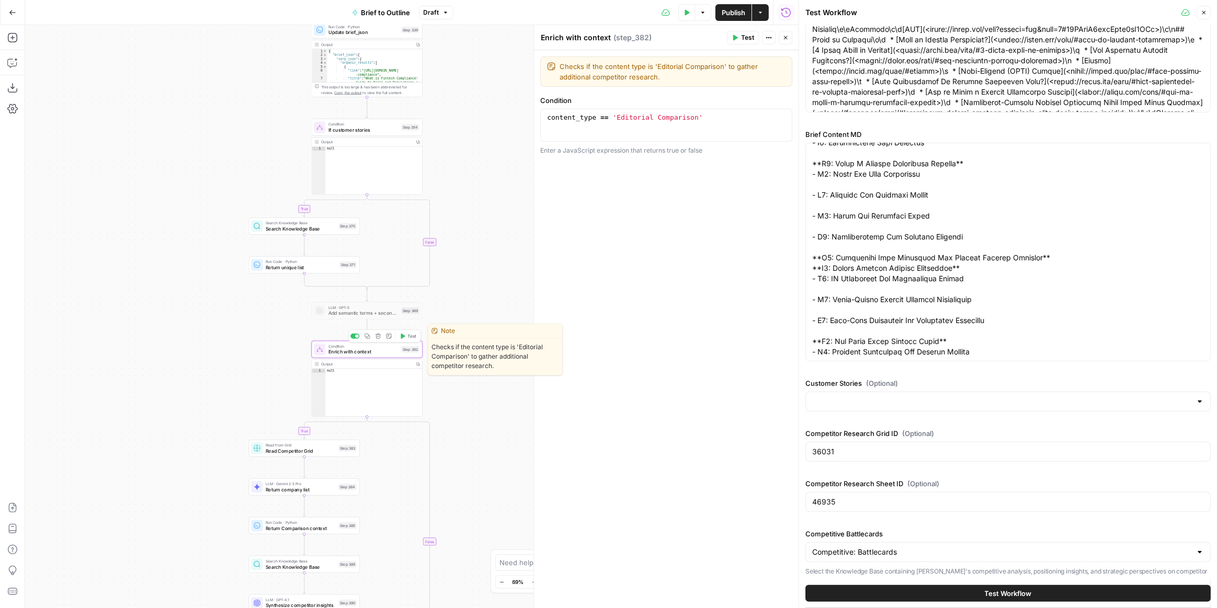
click at [404, 336] on icon "button" at bounding box center [403, 336] width 4 height 5
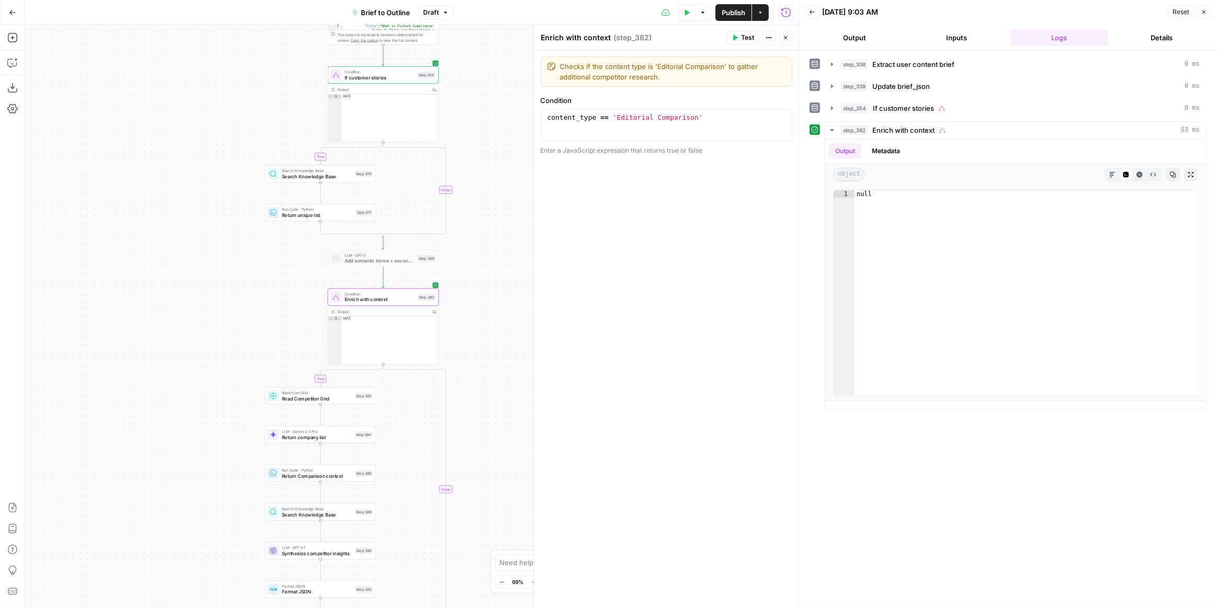
drag, startPoint x: 502, startPoint y: 394, endPoint x: 502, endPoint y: 384, distance: 10.5
click at [502, 384] on div "true true true false true false false false Workflow Input Settings Inputs LLM …" at bounding box center [411, 316] width 773 height 583
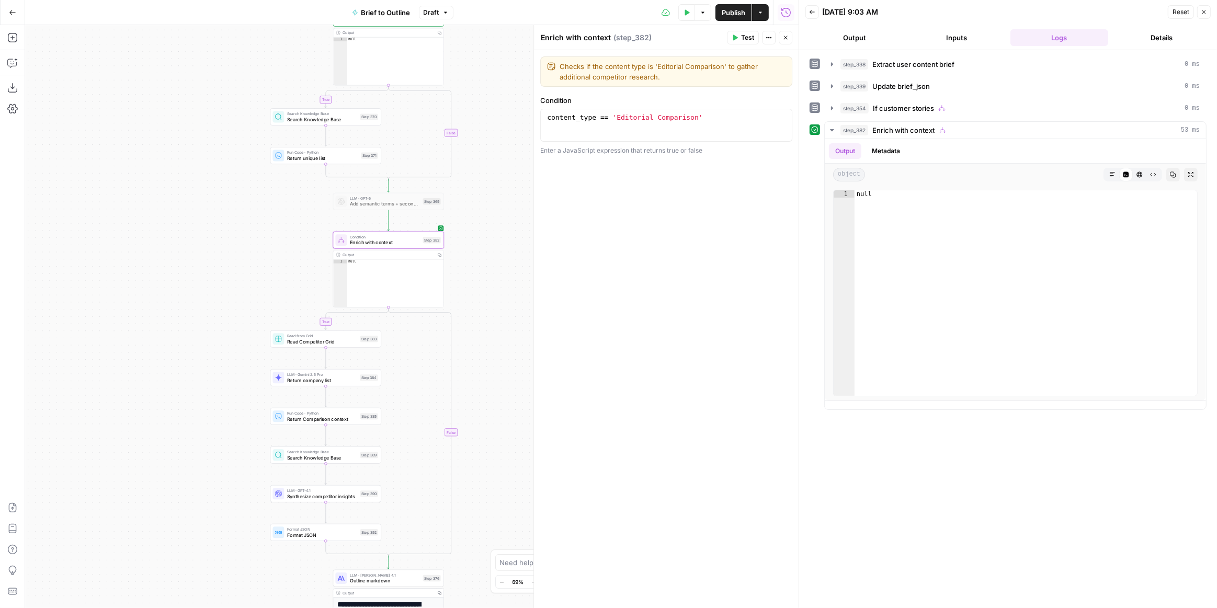
drag, startPoint x: 498, startPoint y: 358, endPoint x: 502, endPoint y: 321, distance: 37.3
click at [502, 321] on div "true true true false true false false false Workflow Input Settings Inputs LLM …" at bounding box center [411, 316] width 773 height 583
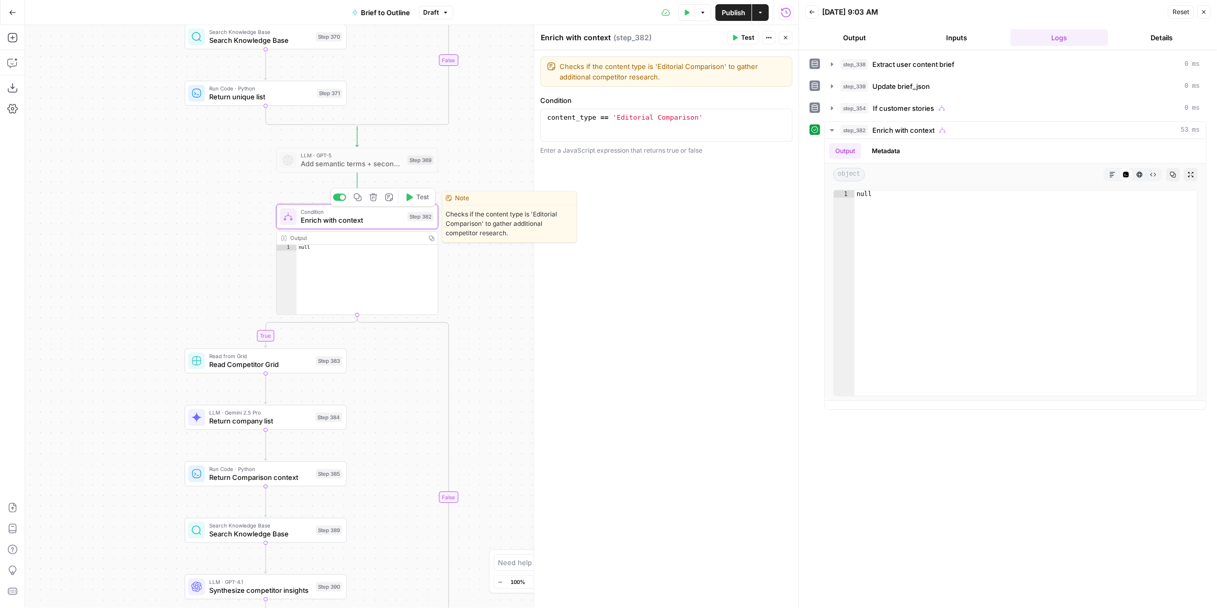
click at [408, 199] on icon "button" at bounding box center [409, 197] width 6 height 7
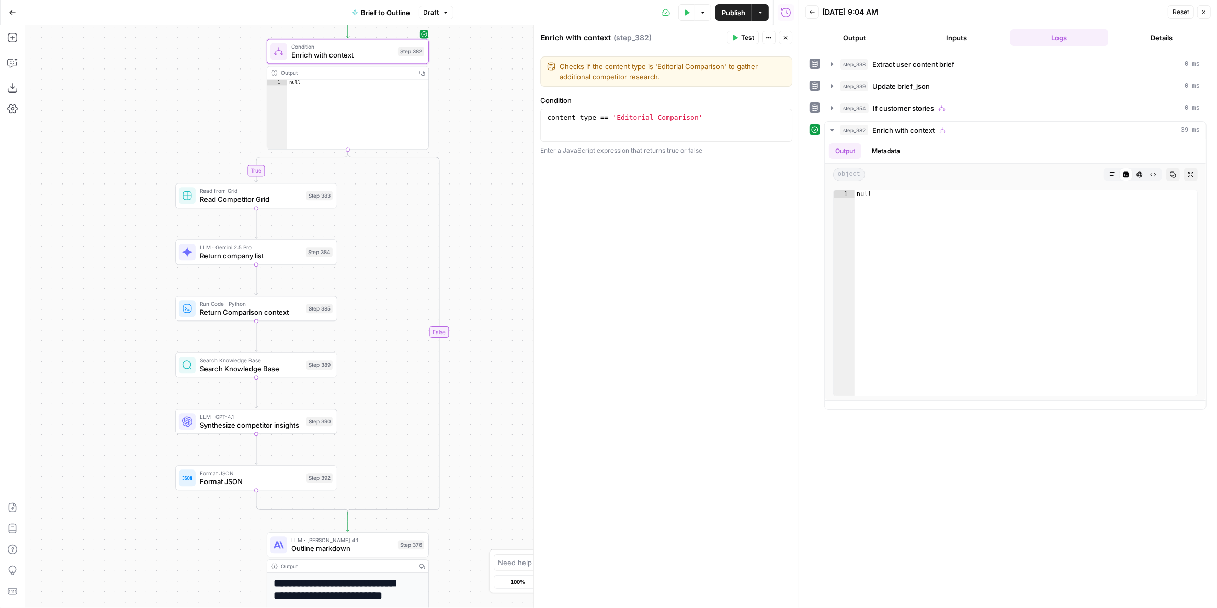
drag, startPoint x: 483, startPoint y: 462, endPoint x: 474, endPoint y: 298, distance: 165.0
click at [474, 298] on div "true true true false true false false false Workflow Input Settings Inputs LLM …" at bounding box center [411, 316] width 773 height 583
click at [970, 36] on button "Inputs" at bounding box center [957, 37] width 98 height 17
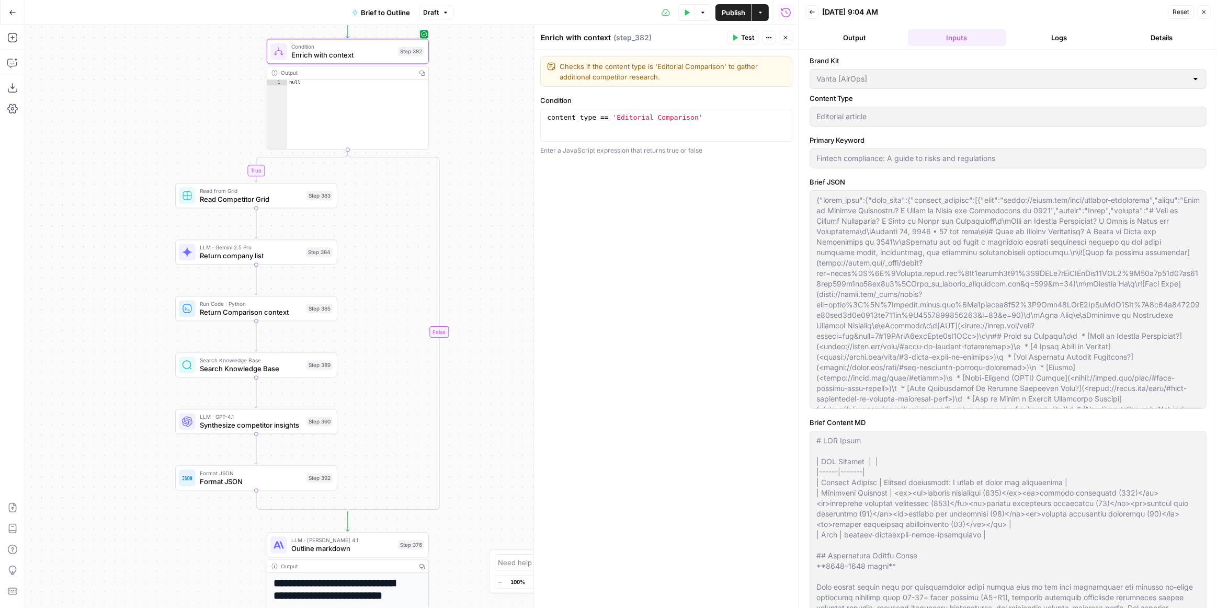
click at [684, 9] on icon "button" at bounding box center [687, 12] width 6 height 6
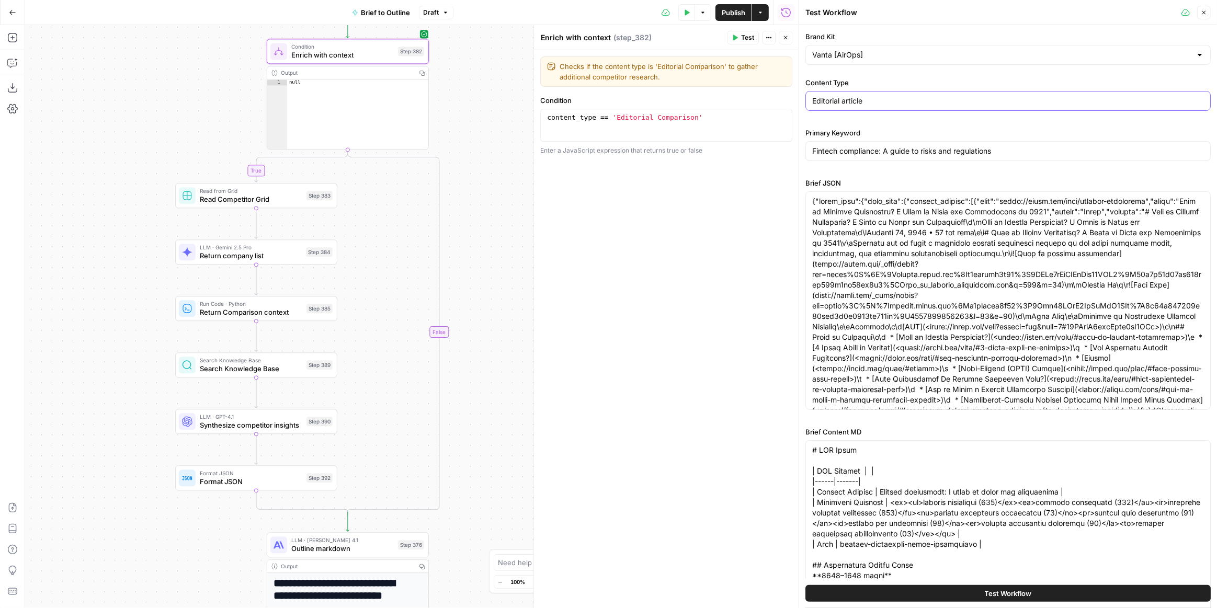
click at [866, 105] on input "Editorial article" at bounding box center [1008, 101] width 392 height 10
drag, startPoint x: 970, startPoint y: 102, endPoint x: 843, endPoint y: 99, distance: 126.6
click at [843, 99] on input "Editorial article" at bounding box center [1008, 101] width 392 height 10
type input "Editorial Comparison"
click at [437, 14] on span "Draft" at bounding box center [432, 12] width 16 height 9
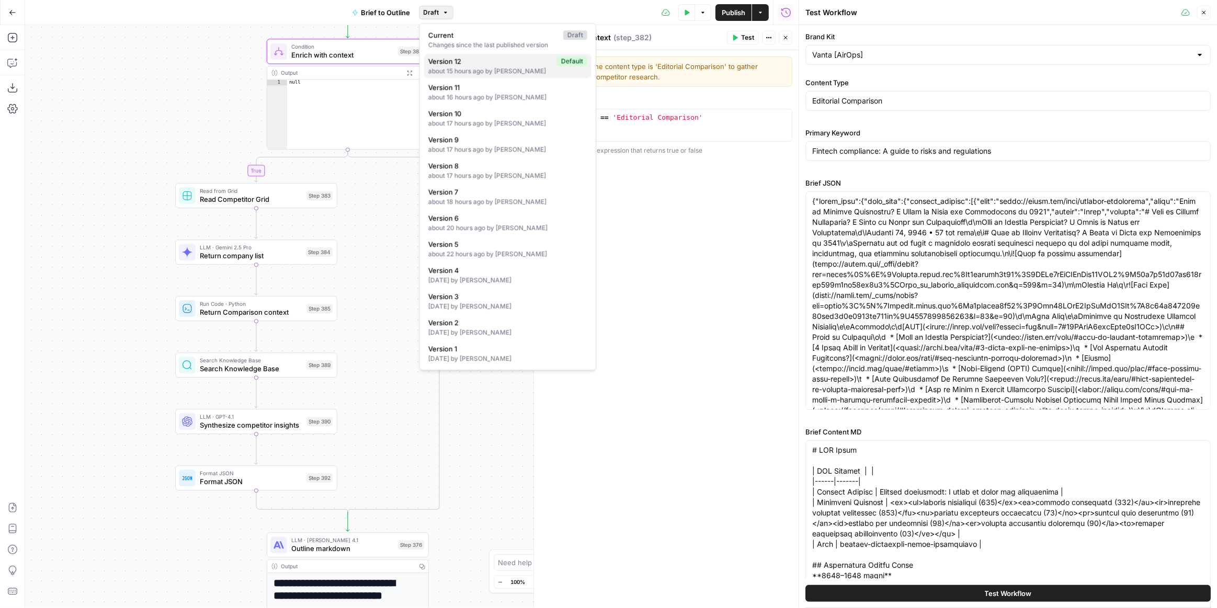
click at [470, 62] on span "Version 12" at bounding box center [490, 61] width 124 height 10
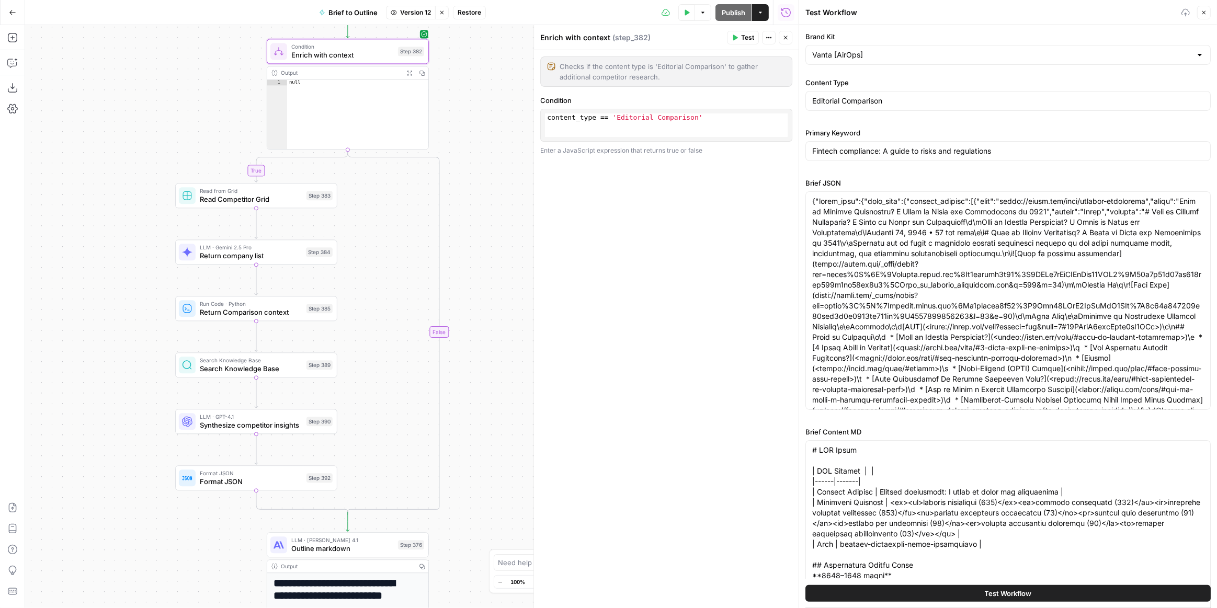
click at [443, 13] on icon "button" at bounding box center [442, 12] width 6 height 6
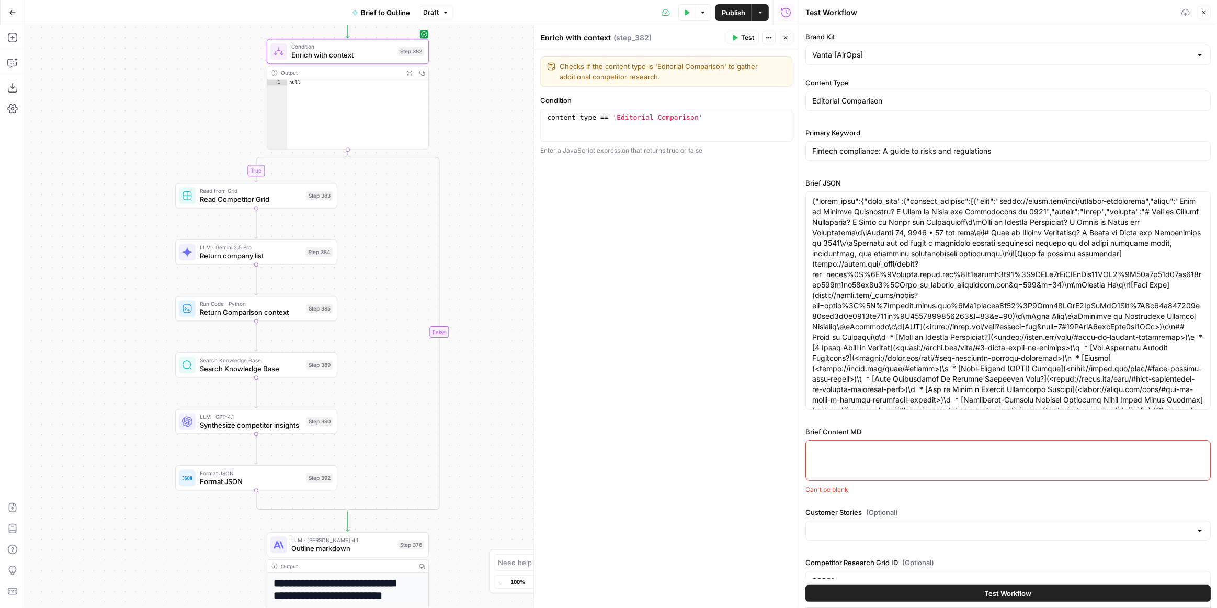
paste textarea "# LOR Ipsum | DOL Sitamet | | |------|-------| | Consect Adipisc | elits do eiu…"
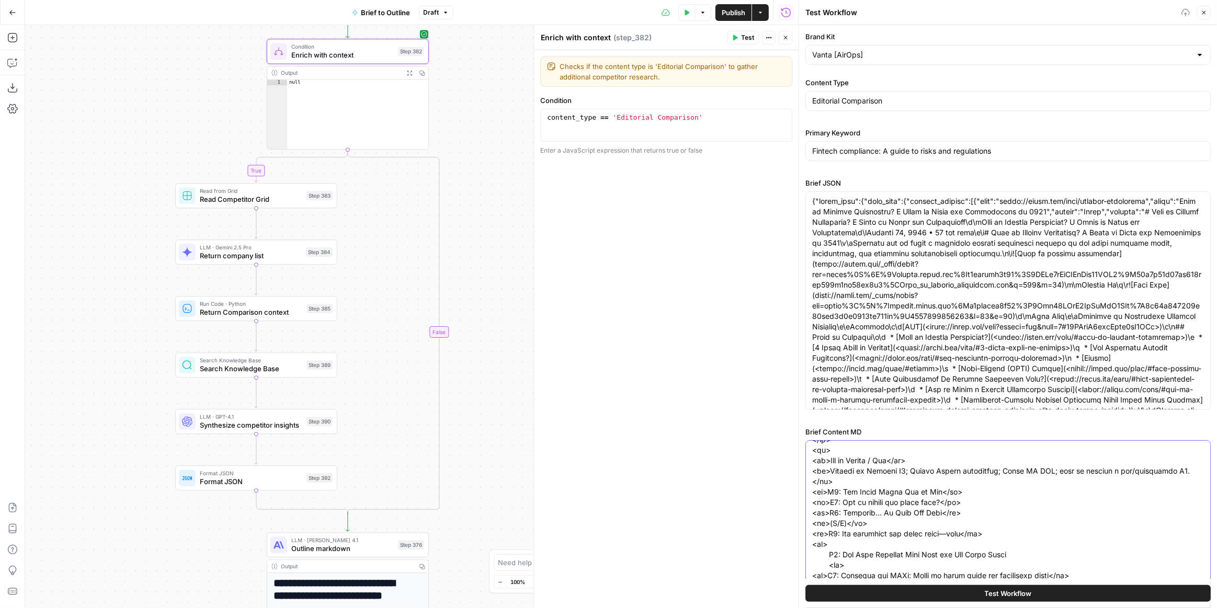
scroll to position [49, 0]
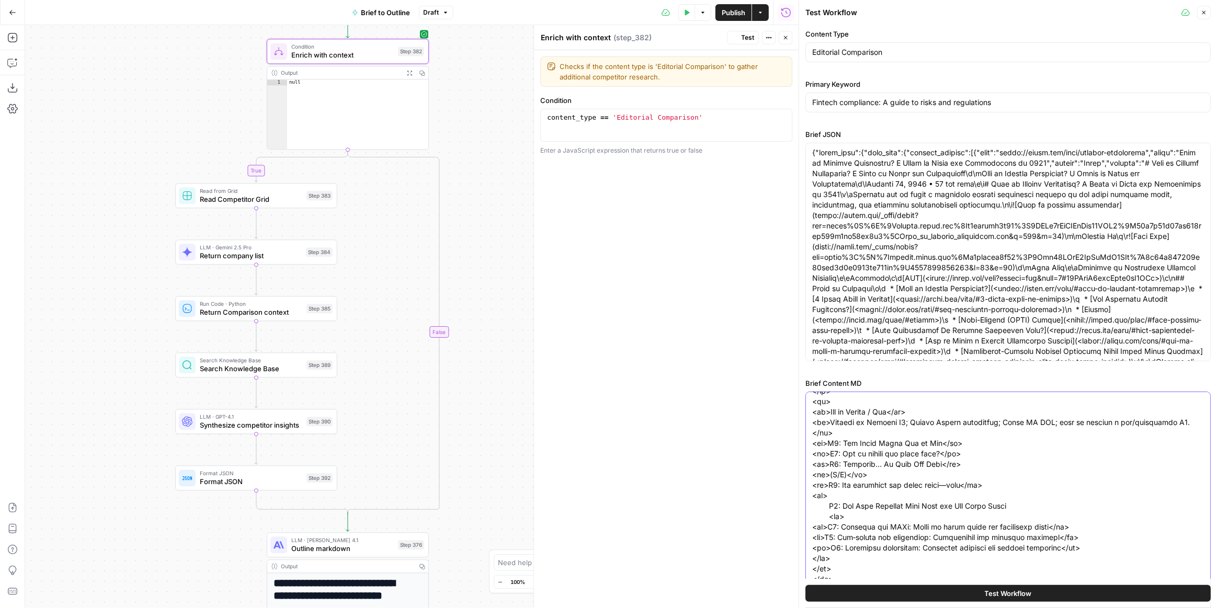
drag, startPoint x: 934, startPoint y: 506, endPoint x: 925, endPoint y: 377, distance: 129.5
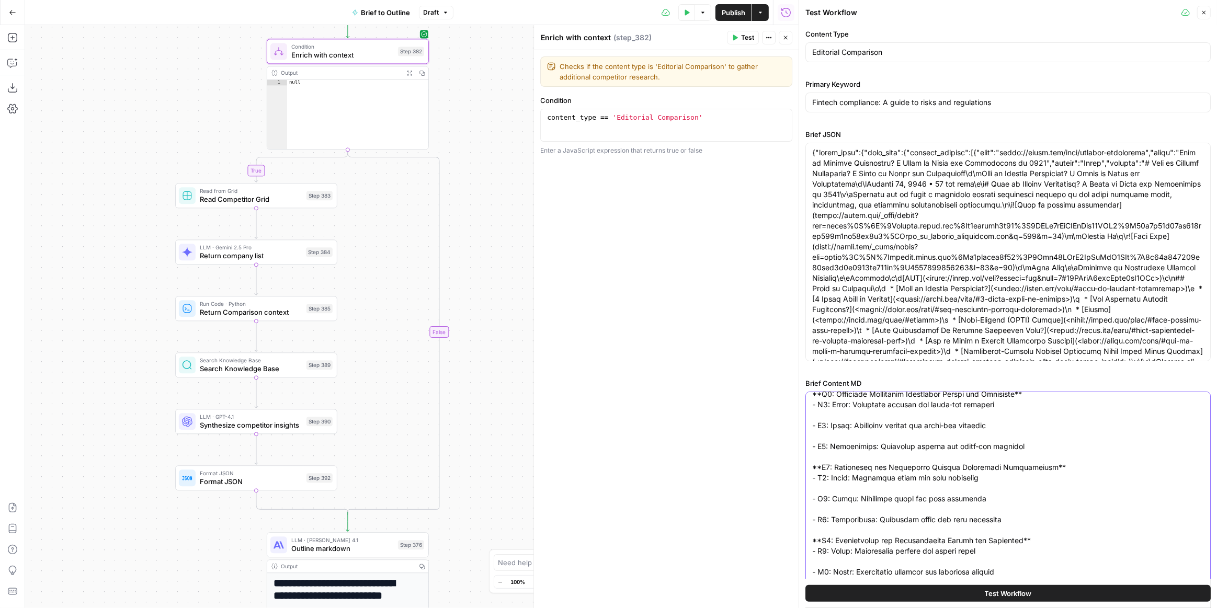
scroll to position [0, 0]
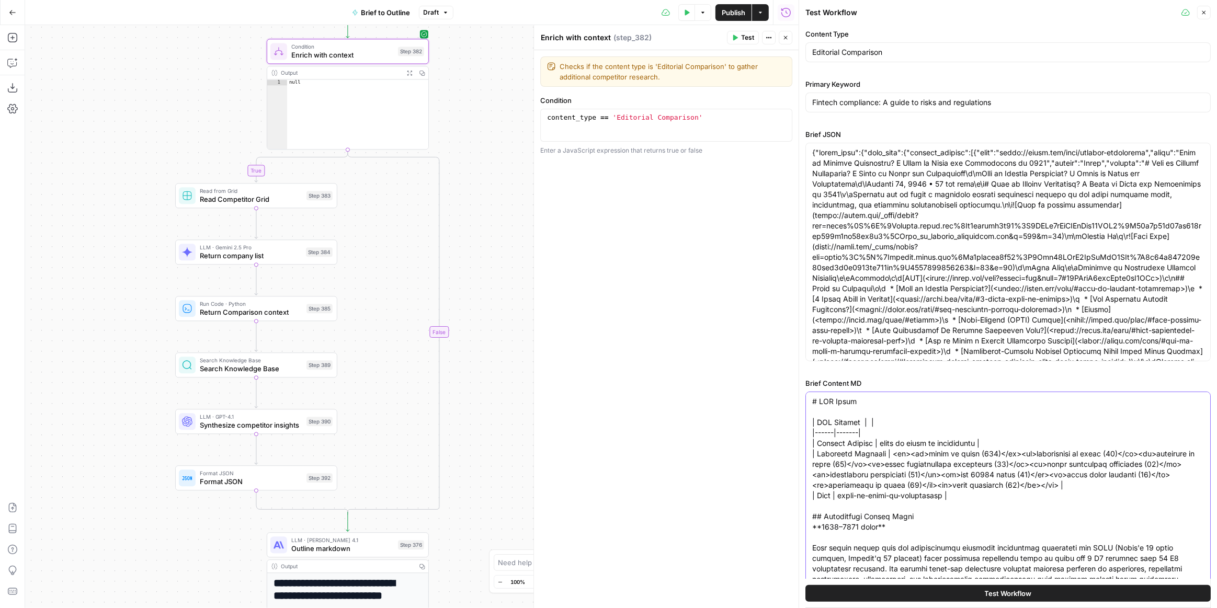
type textarea "# LOR Ipsum | DOL Sitamet | | |------|-------| | Consect Adipisc | elits do eiu…"
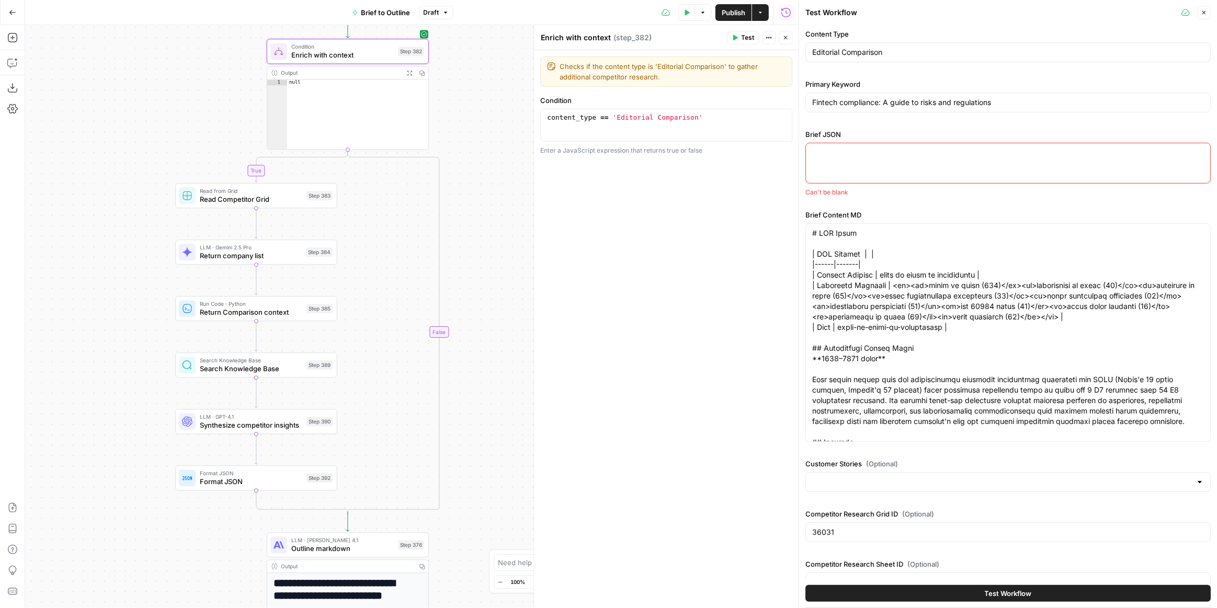
paste textarea "{ "lorem_ipsu": { "dolo_sita": { "consect_adipisc": [ { "elit": "seddo://eiusm.…"
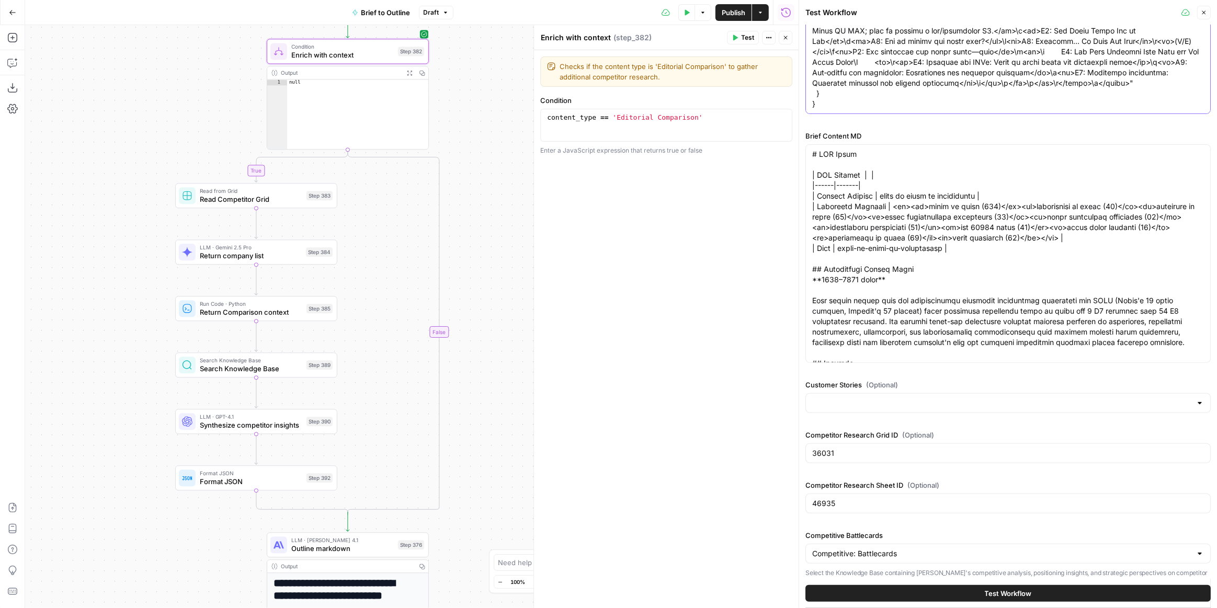
scroll to position [309, 0]
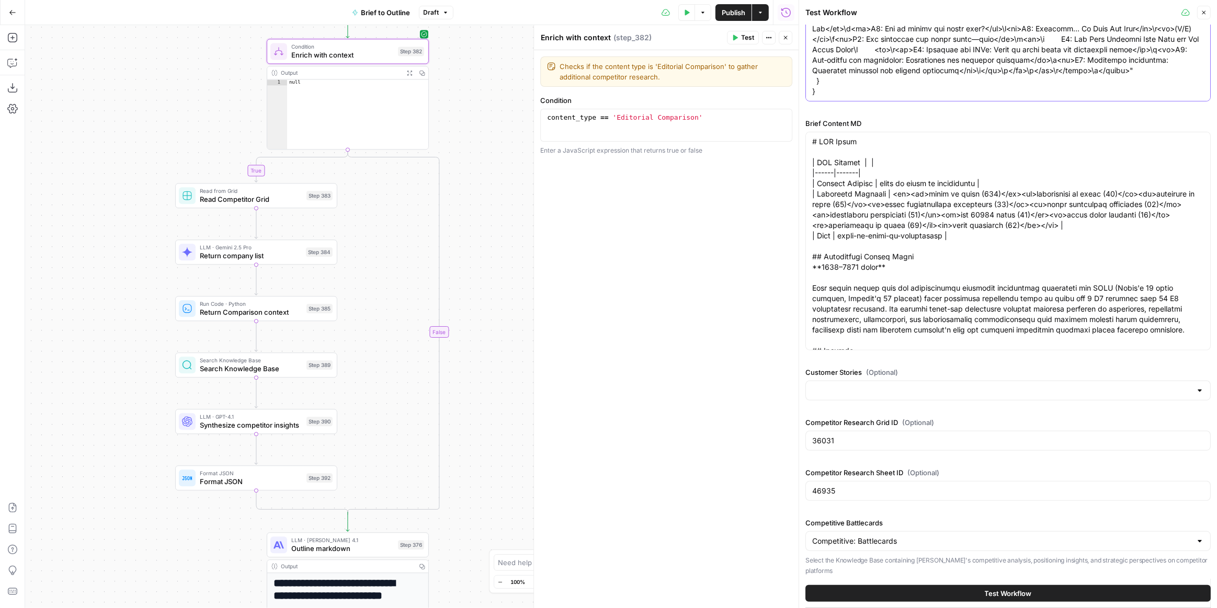
type textarea "{ "lorem_ipsu": { "dolo_sita": { "consect_adipisc": [ { "elit": "seddo://eiusm.…"
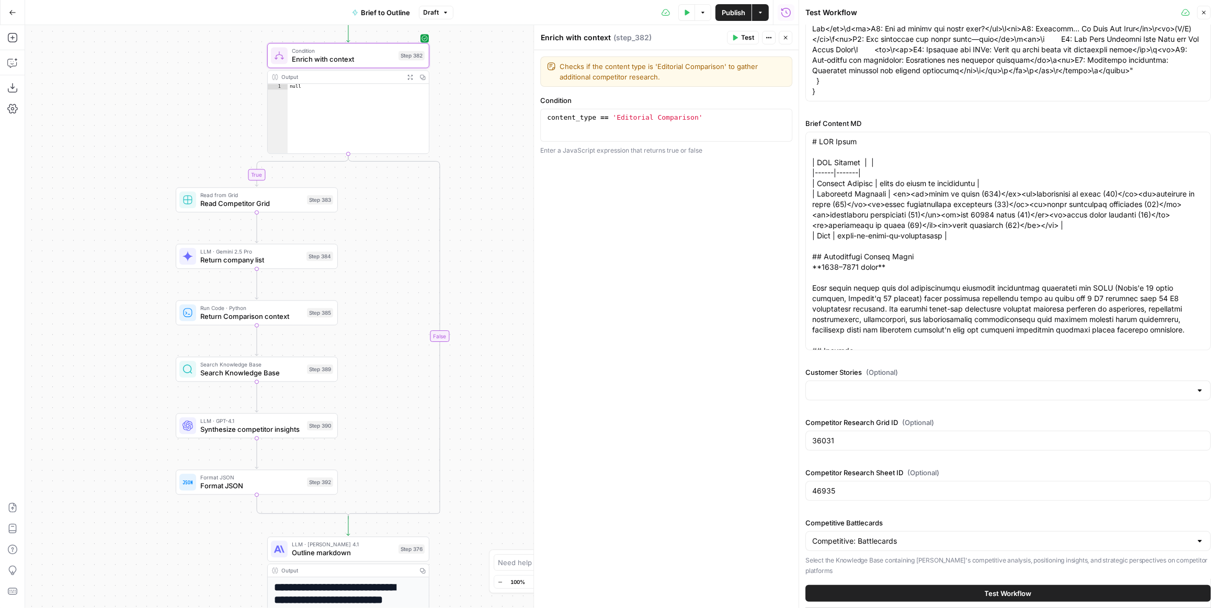
scroll to position [0, 0]
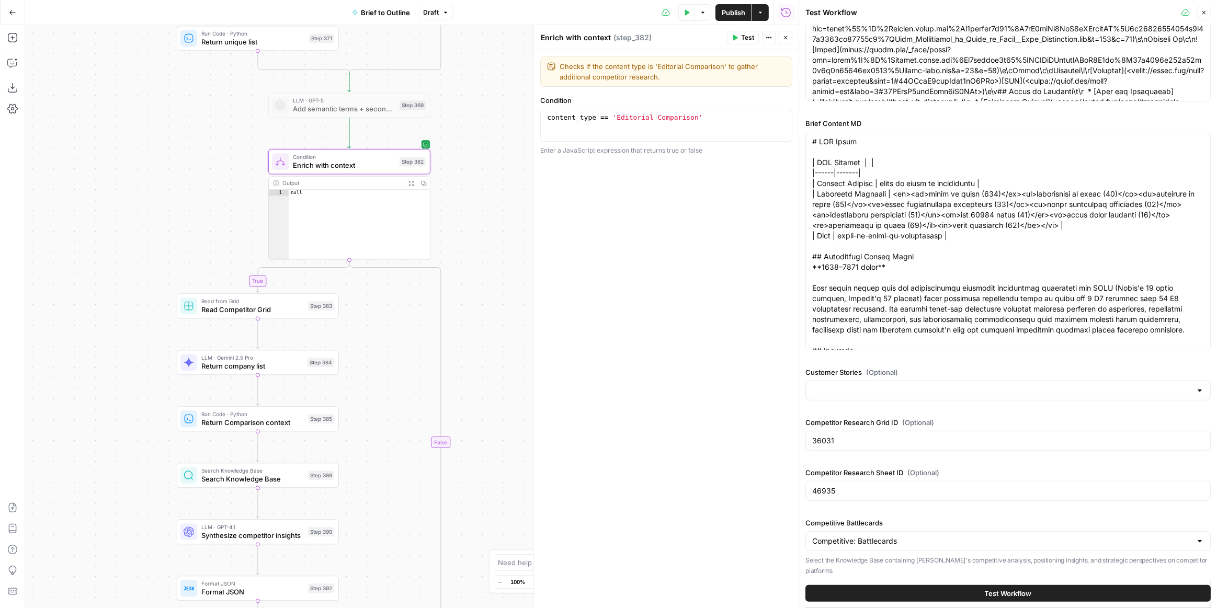
drag, startPoint x: 486, startPoint y: 118, endPoint x: 487, endPoint y: 229, distance: 110.9
click at [487, 229] on div "true true true false true false false false Workflow Input Settings Inputs LLM …" at bounding box center [411, 316] width 773 height 583
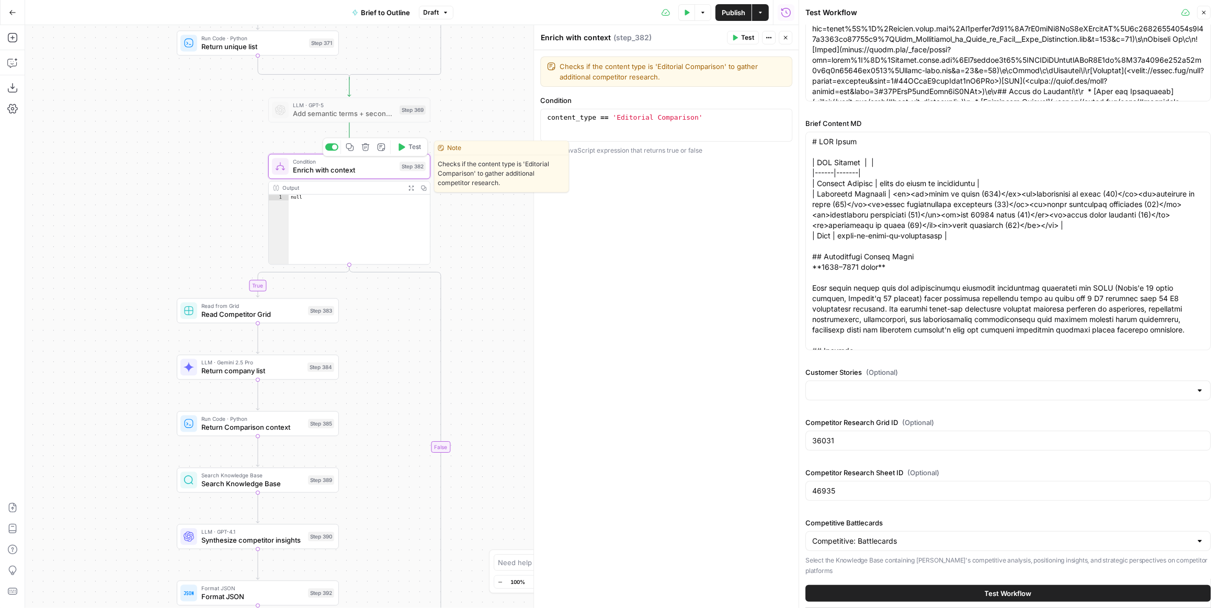
click at [407, 145] on button "Test" at bounding box center [409, 147] width 32 height 14
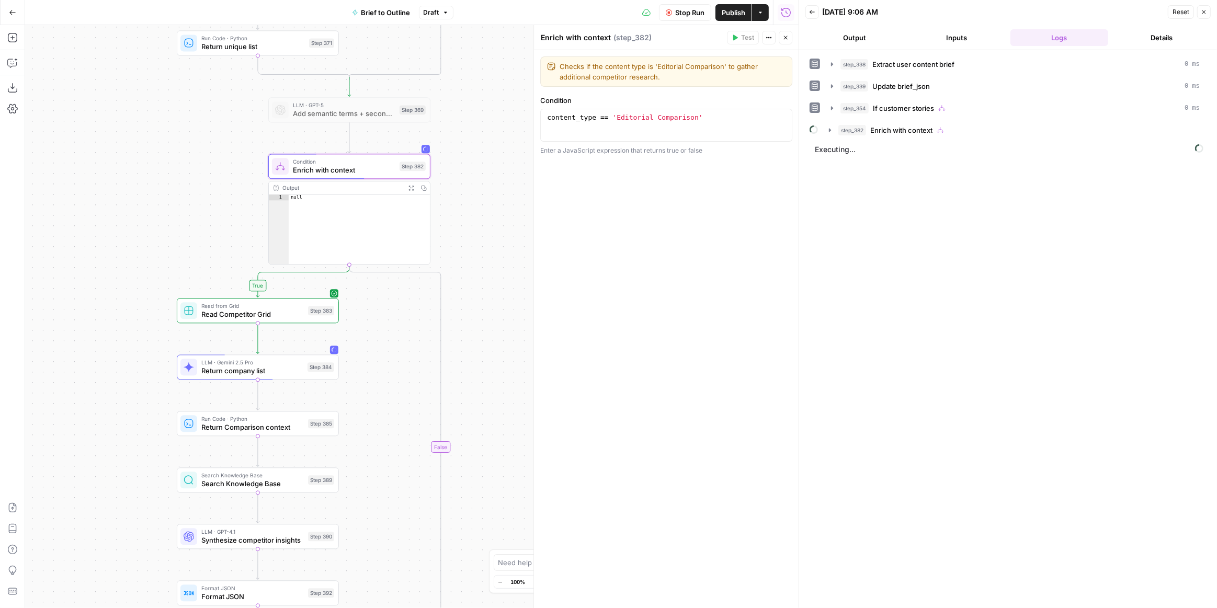
click at [680, 13] on span "Stop Run" at bounding box center [689, 12] width 29 height 10
click at [736, 14] on span "Publish" at bounding box center [734, 12] width 24 height 10
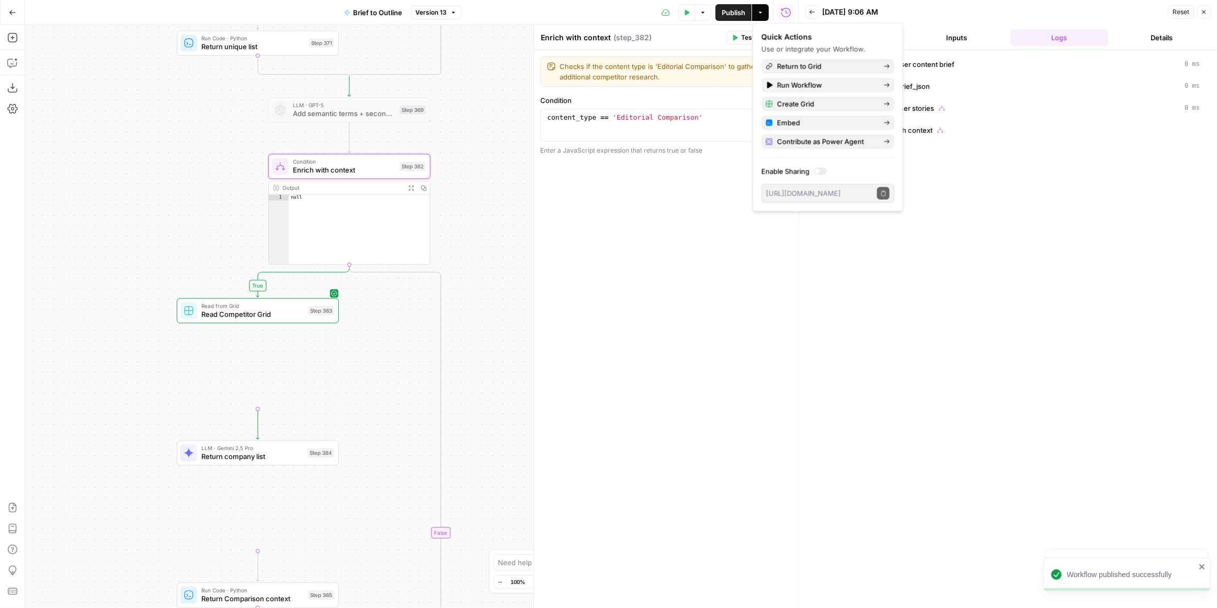
drag, startPoint x: 693, startPoint y: 43, endPoint x: 701, endPoint y: 41, distance: 8.1
click at [693, 43] on div "Enrich with context Enrich with context ( step_382 )" at bounding box center [632, 38] width 184 height 12
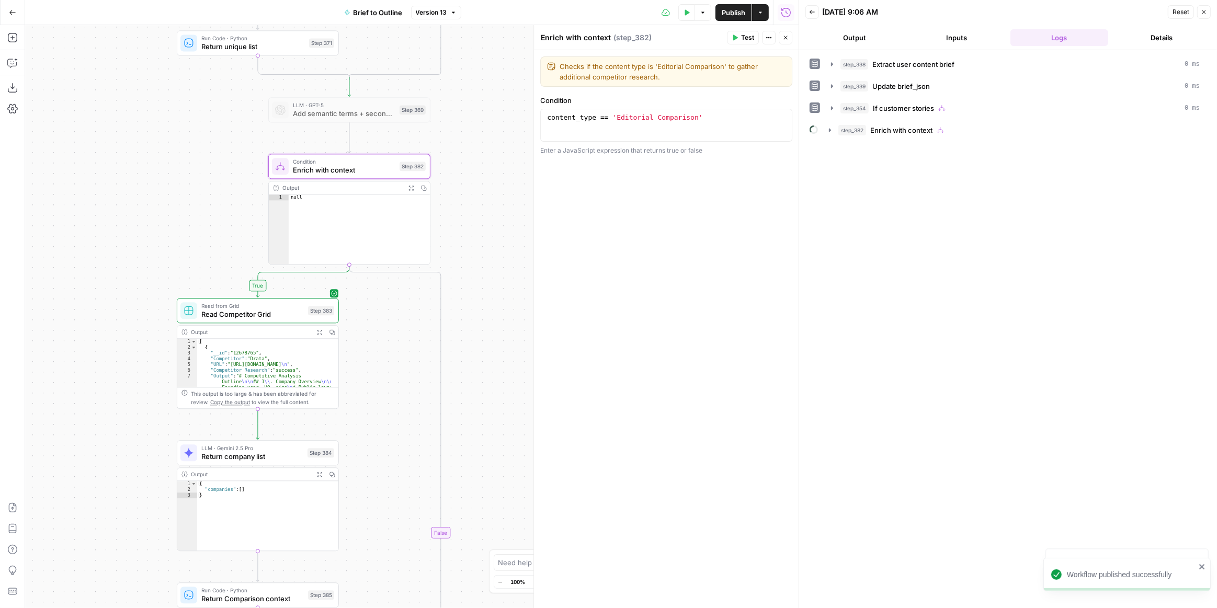
click at [788, 38] on icon "button" at bounding box center [785, 38] width 6 height 6
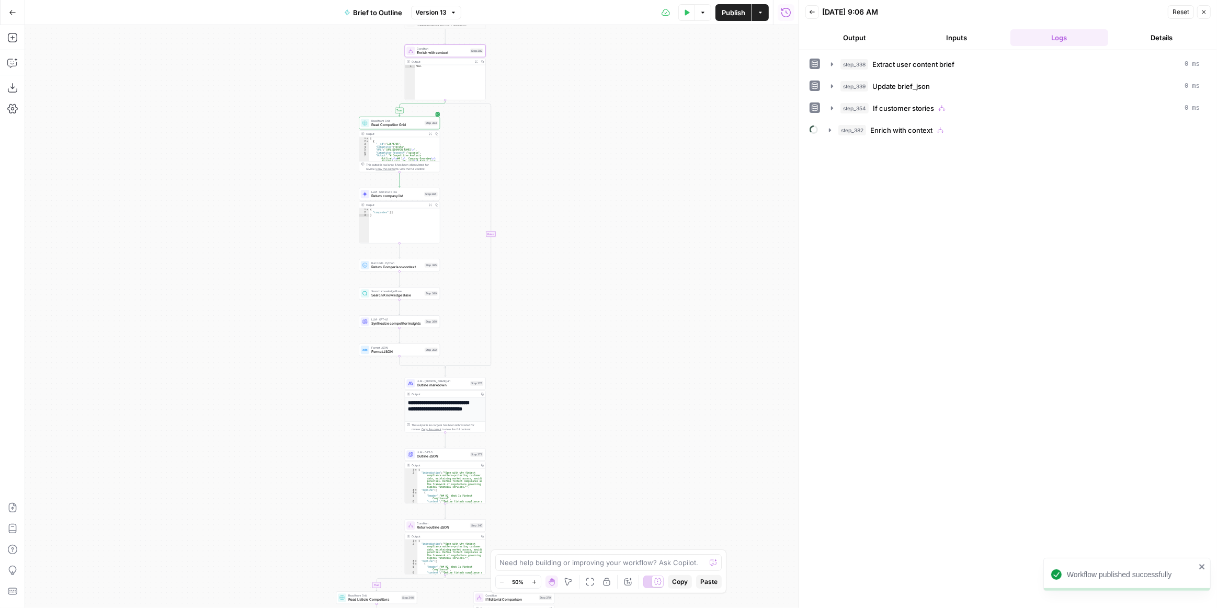
drag, startPoint x: 591, startPoint y: 347, endPoint x: 595, endPoint y: 200, distance: 146.5
click at [595, 200] on div "true true true false true false false false Workflow Input Settings Inputs LLM …" at bounding box center [411, 316] width 773 height 583
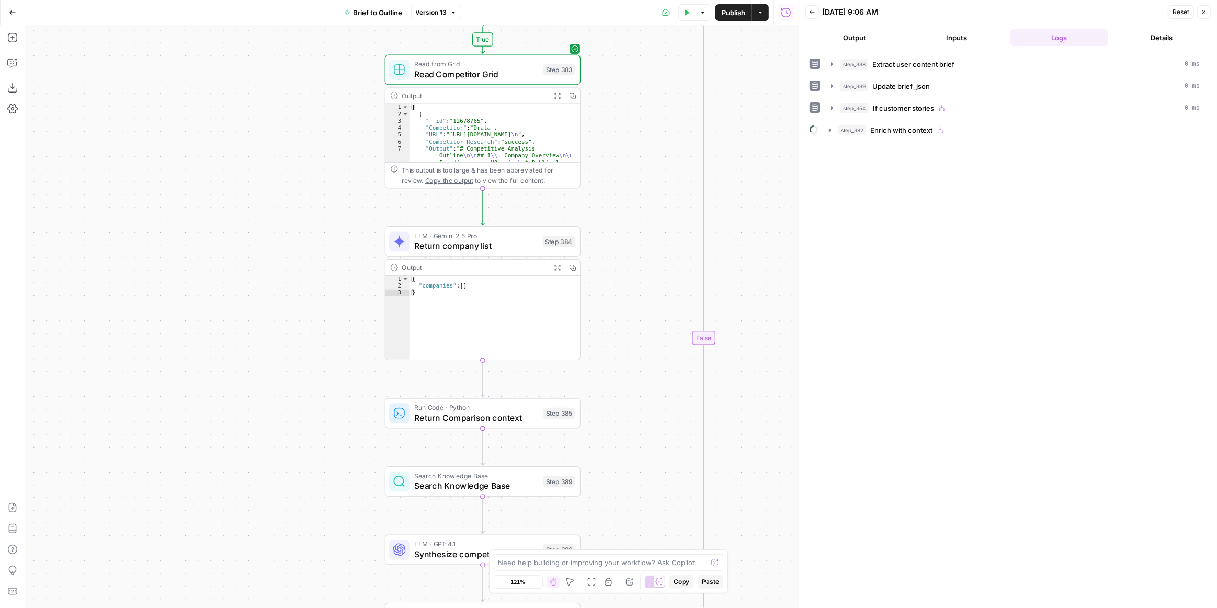
drag, startPoint x: 342, startPoint y: 221, endPoint x: 326, endPoint y: 320, distance: 100.0
click at [326, 320] on div "true true true false true false false false Workflow Input Settings Inputs LLM …" at bounding box center [411, 316] width 773 height 583
click at [555, 217] on span "Test" at bounding box center [561, 218] width 15 height 12
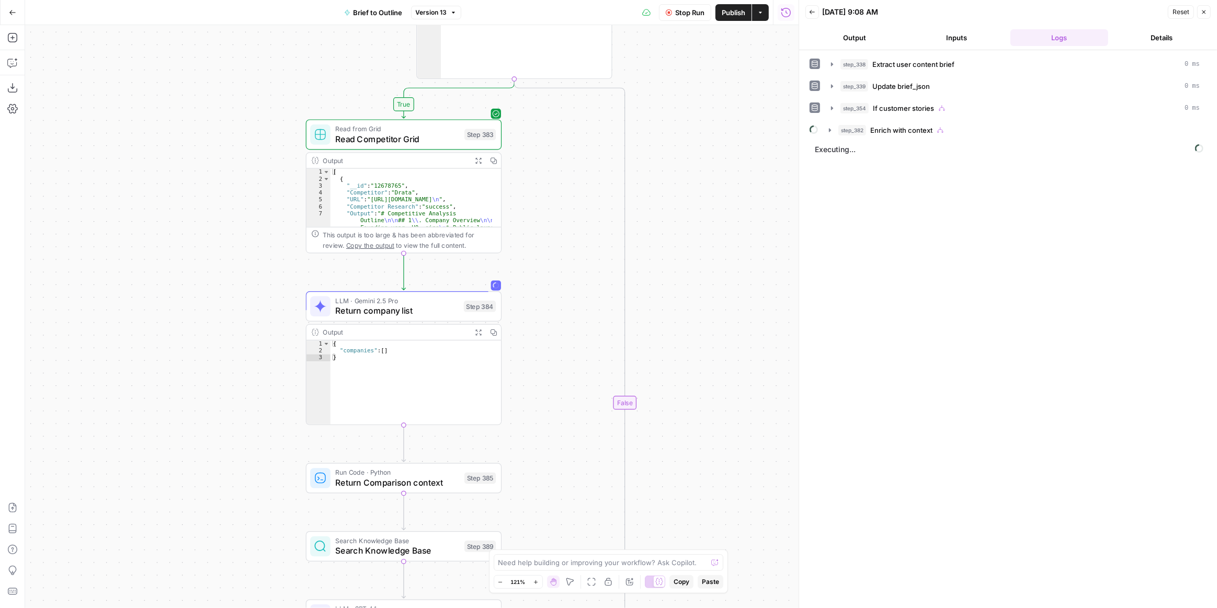
drag, startPoint x: 736, startPoint y: 219, endPoint x: 652, endPoint y: 288, distance: 108.5
click at [652, 288] on div "true true true false true false false false Workflow Input Settings Inputs LLM …" at bounding box center [411, 316] width 773 height 583
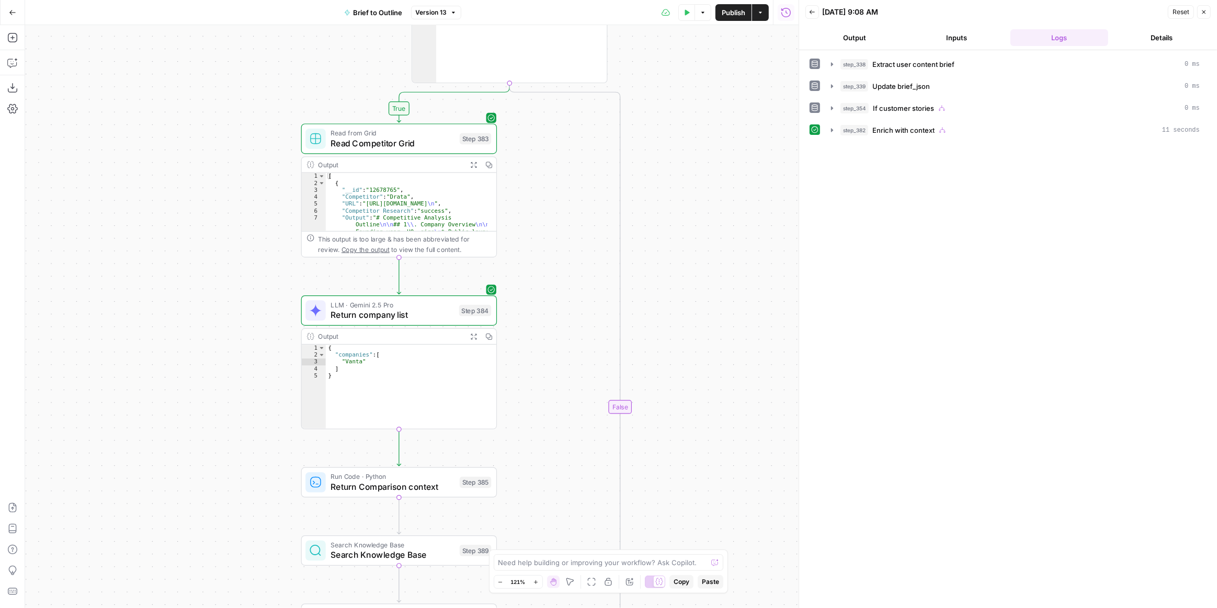
click at [684, 15] on icon "button" at bounding box center [687, 12] width 6 height 6
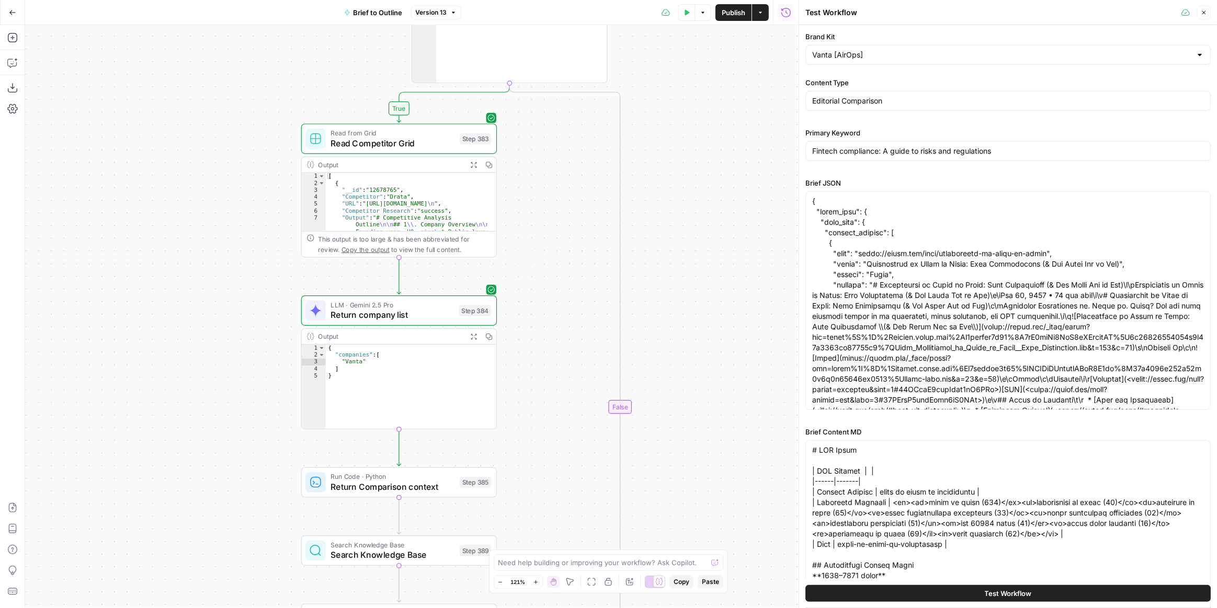
click at [985, 590] on span "Test Workflow" at bounding box center [1008, 593] width 47 height 10
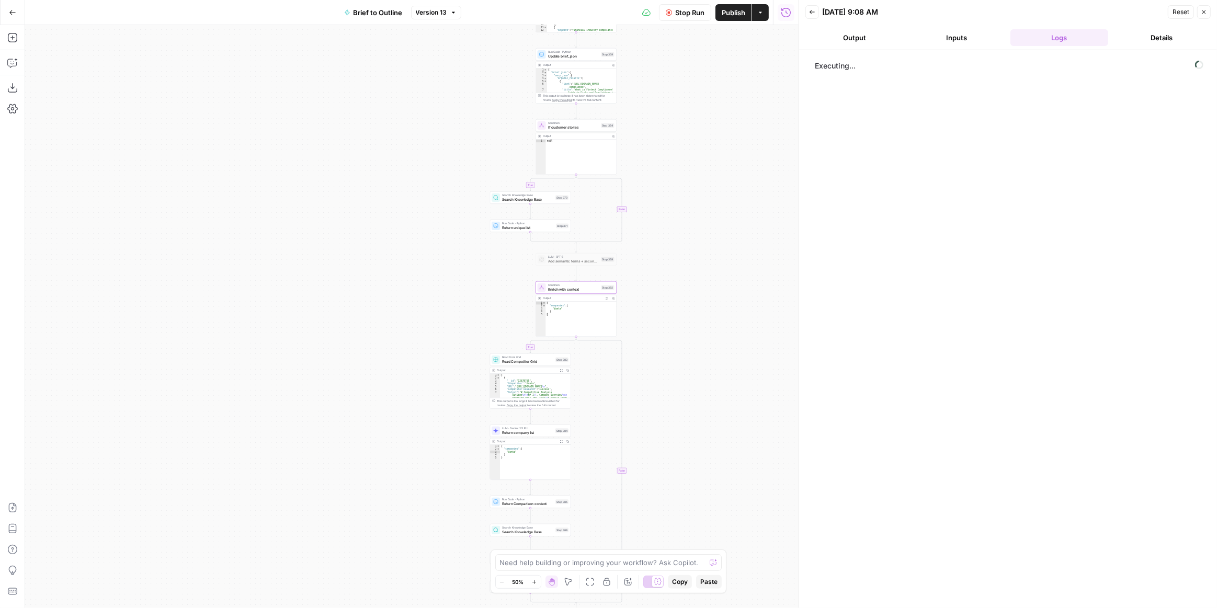
drag, startPoint x: 740, startPoint y: 228, endPoint x: 641, endPoint y: 500, distance: 289.4
click at [641, 500] on div "true true true false true false false false Workflow Input Settings Inputs LLM …" at bounding box center [411, 316] width 773 height 583
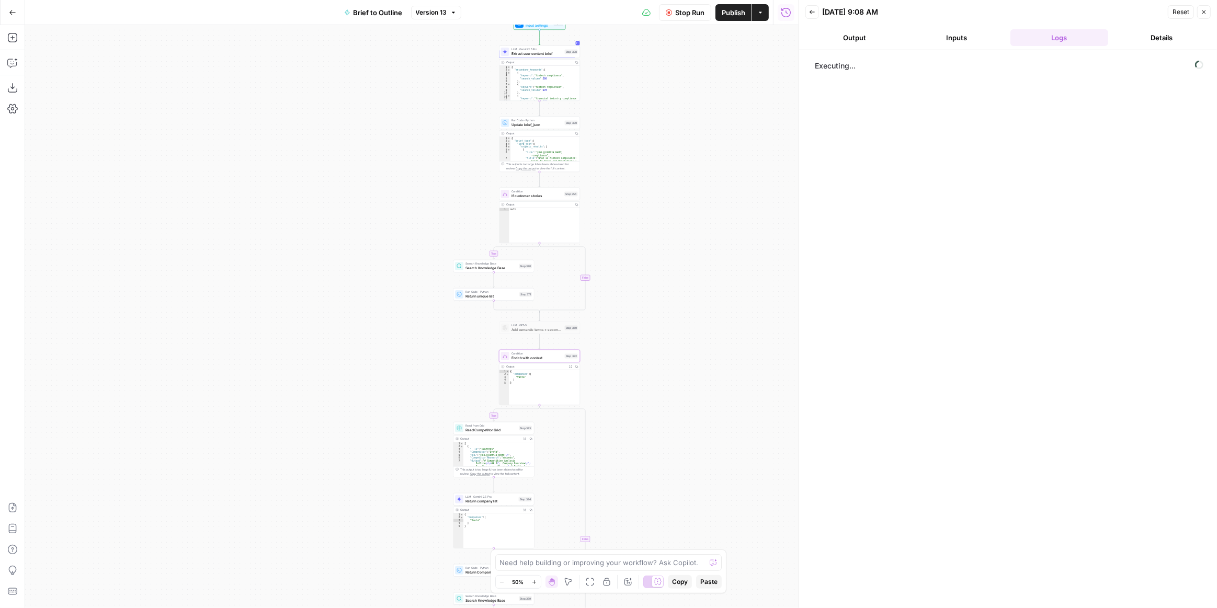
drag, startPoint x: 670, startPoint y: 412, endPoint x: 668, endPoint y: 349, distance: 63.3
click at [668, 349] on div "true true true false true false false false Workflow Input Settings Inputs LLM …" at bounding box center [411, 316] width 773 height 583
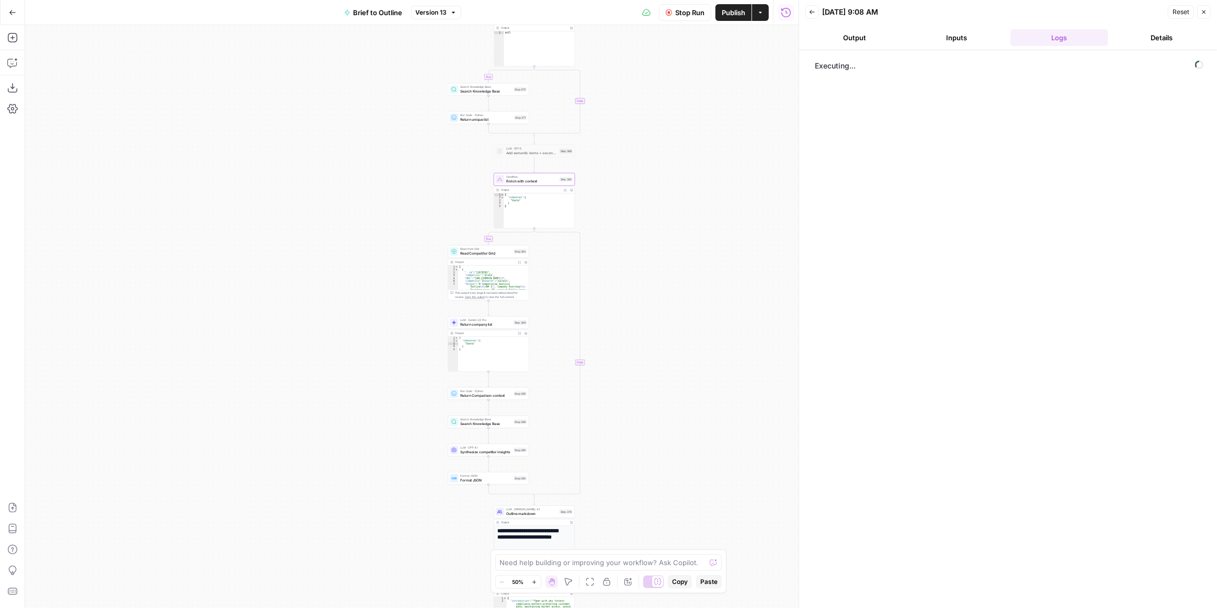
drag, startPoint x: 667, startPoint y: 430, endPoint x: 659, endPoint y: 242, distance: 188.5
click at [661, 247] on div "true true true false true false false false Workflow Input Settings Inputs LLM …" at bounding box center [411, 316] width 773 height 583
drag, startPoint x: 656, startPoint y: 397, endPoint x: 661, endPoint y: 268, distance: 129.8
click at [661, 268] on div "true true true false true false false false Workflow Input Settings Inputs LLM …" at bounding box center [411, 316] width 773 height 583
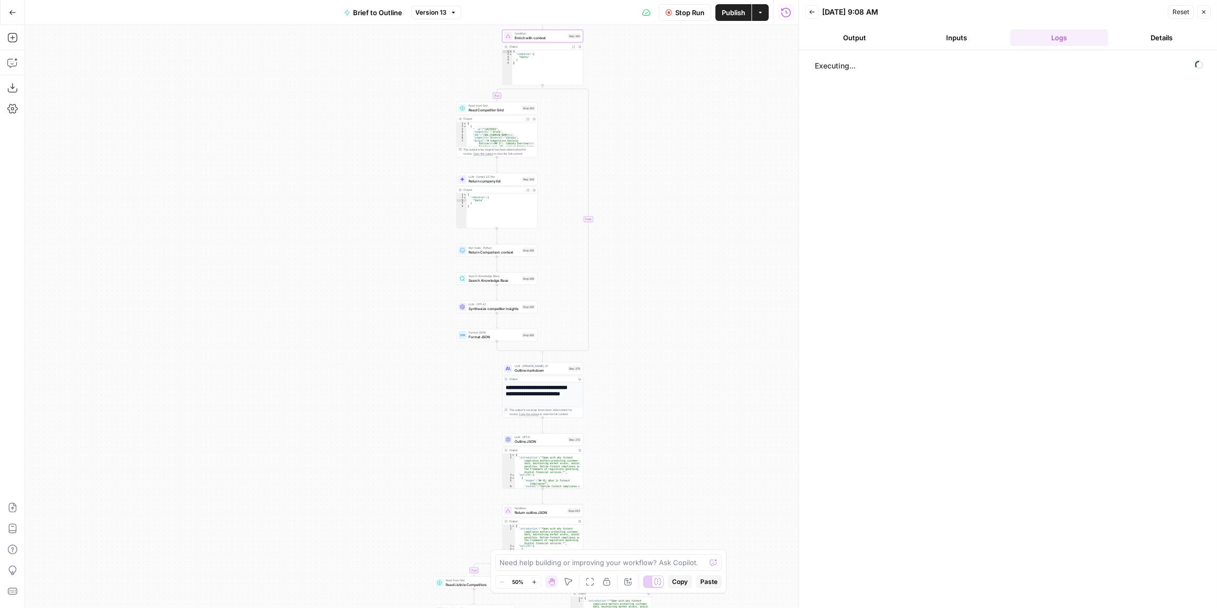
drag, startPoint x: 646, startPoint y: 392, endPoint x: 645, endPoint y: 366, distance: 25.7
click at [651, 388] on div "true true true false true false false false Workflow Input Settings Inputs LLM …" at bounding box center [411, 316] width 773 height 583
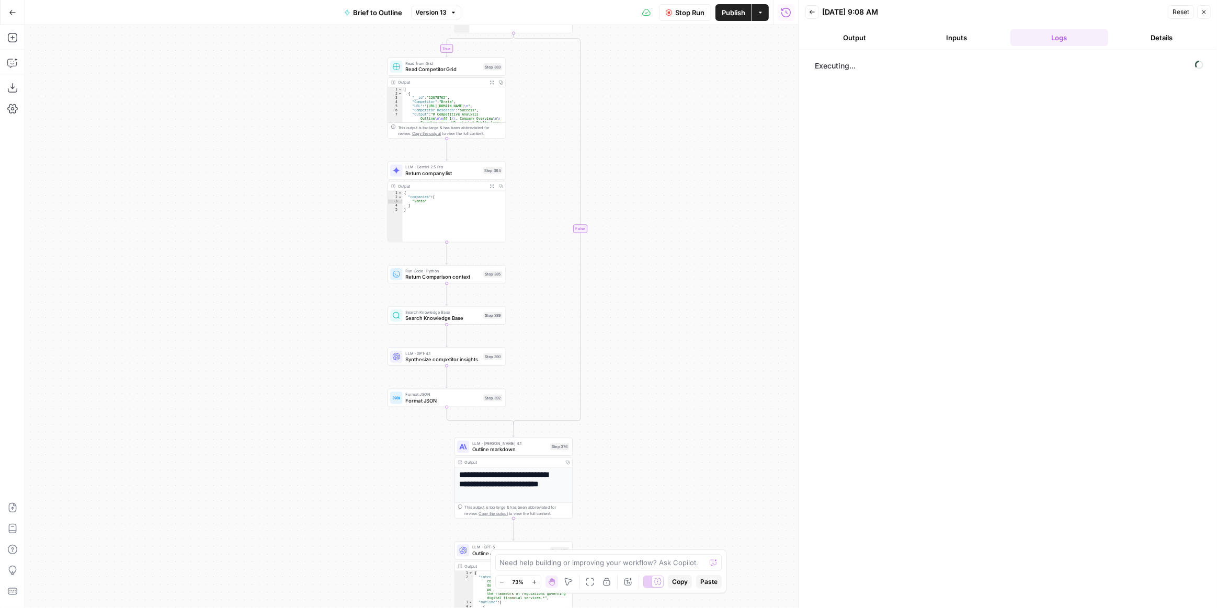
drag, startPoint x: 629, startPoint y: 301, endPoint x: 636, endPoint y: 337, distance: 36.2
click at [636, 337] on div "true true true false true false false false Workflow Input Settings Inputs LLM …" at bounding box center [411, 316] width 773 height 583
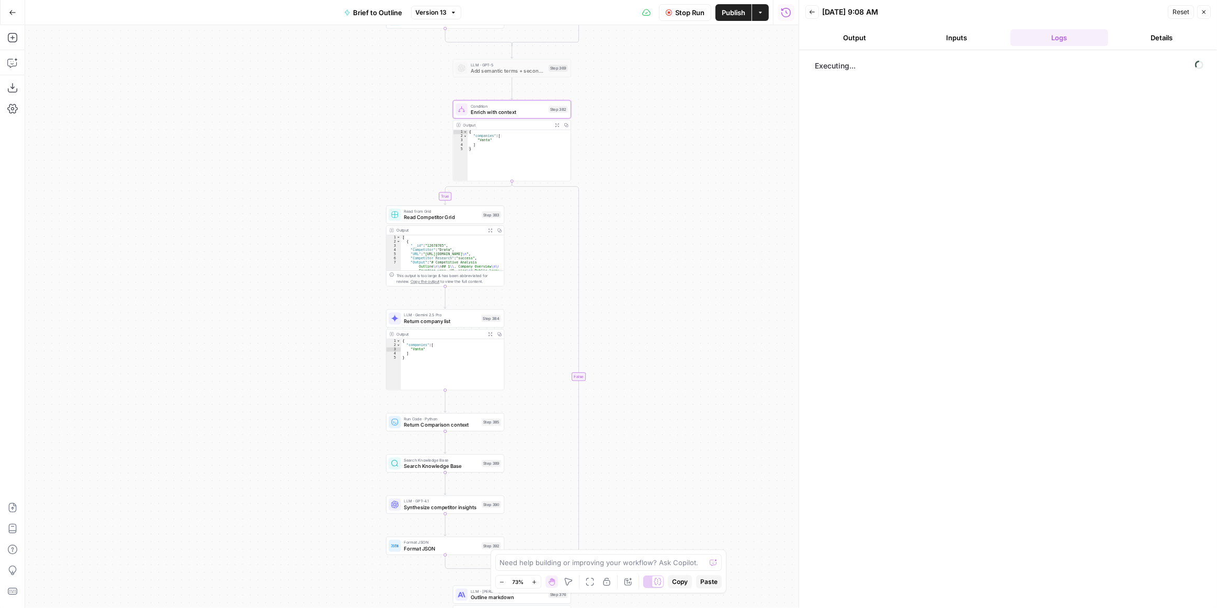
drag, startPoint x: 676, startPoint y: 101, endPoint x: 675, endPoint y: 240, distance: 139.1
click at [675, 240] on div "true true true false true false false false Workflow Input Settings Inputs LLM …" at bounding box center [411, 316] width 773 height 583
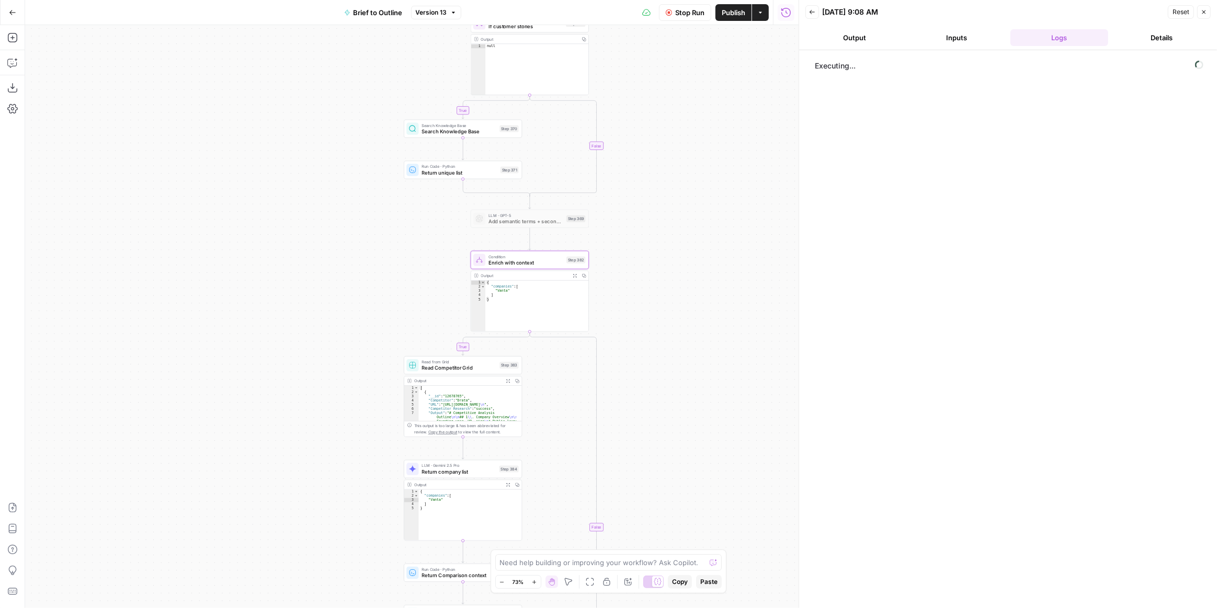
drag, startPoint x: 617, startPoint y: 118, endPoint x: 638, endPoint y: 298, distance: 181.7
click at [638, 300] on div "true true true false true false false false Workflow Input Settings Inputs LLM …" at bounding box center [411, 316] width 773 height 583
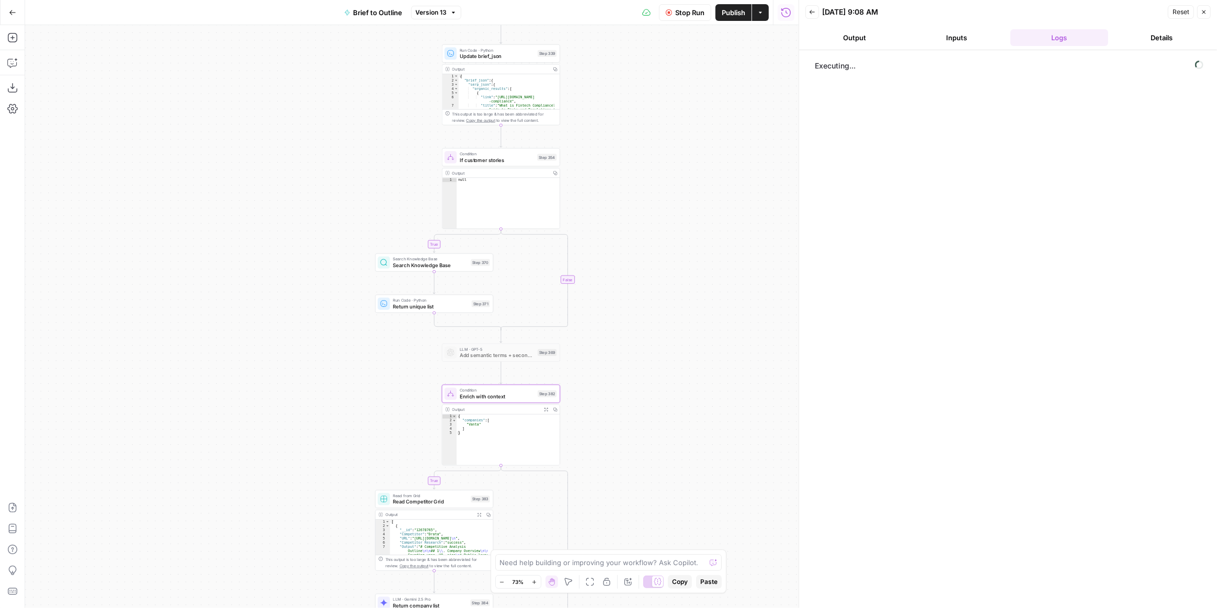
drag, startPoint x: 668, startPoint y: 213, endPoint x: 634, endPoint y: 323, distance: 115.0
click at [634, 323] on div "true true true false true false false false Workflow Input Settings Inputs LLM …" at bounding box center [411, 316] width 773 height 583
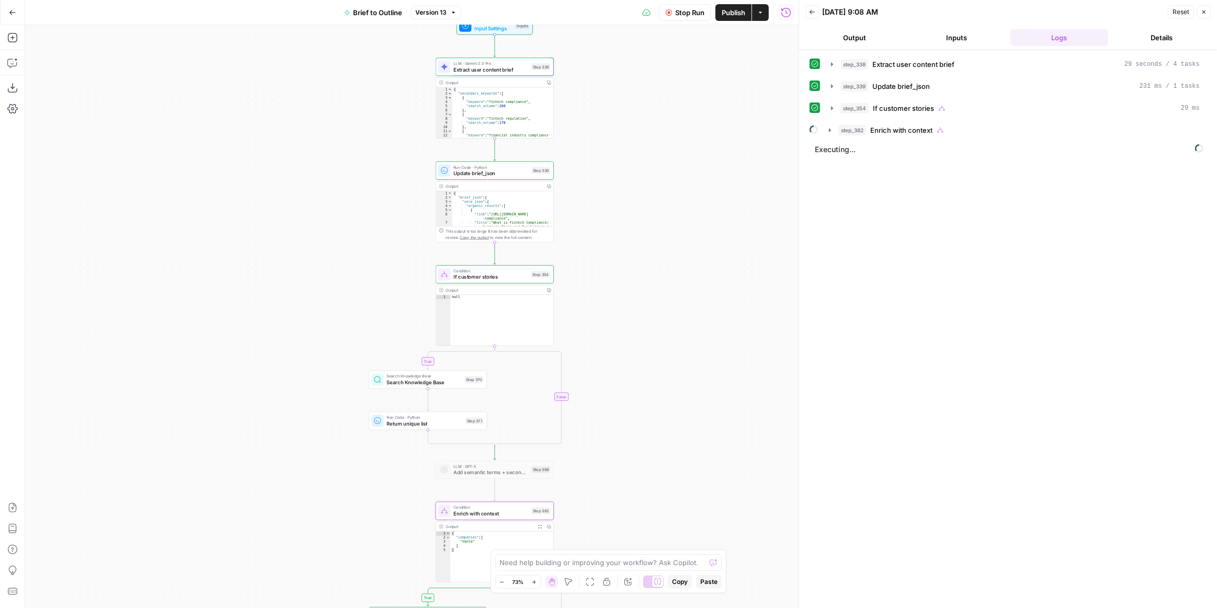
drag, startPoint x: 664, startPoint y: 340, endPoint x: 659, endPoint y: 407, distance: 67.1
click at [659, 407] on div "true true true false true false false false Workflow Input Settings Inputs LLM …" at bounding box center [411, 316] width 773 height 583
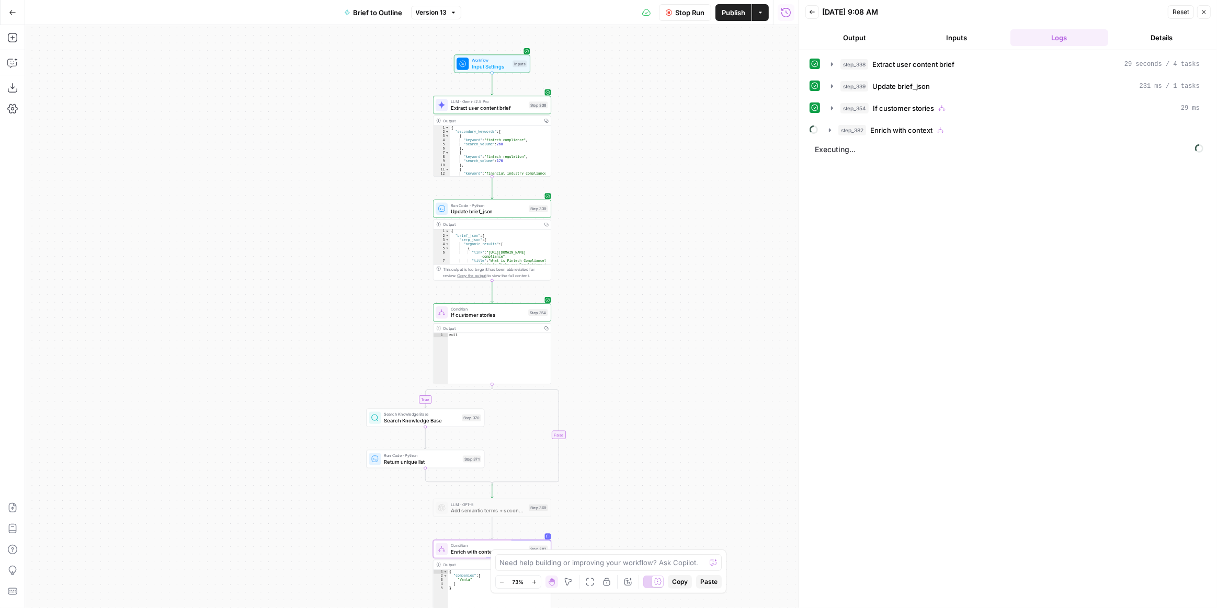
drag, startPoint x: 657, startPoint y: 410, endPoint x: 655, endPoint y: 226, distance: 184.1
click at [659, 237] on div "true true true false true false false false Workflow Input Settings Inputs LLM …" at bounding box center [411, 316] width 773 height 583
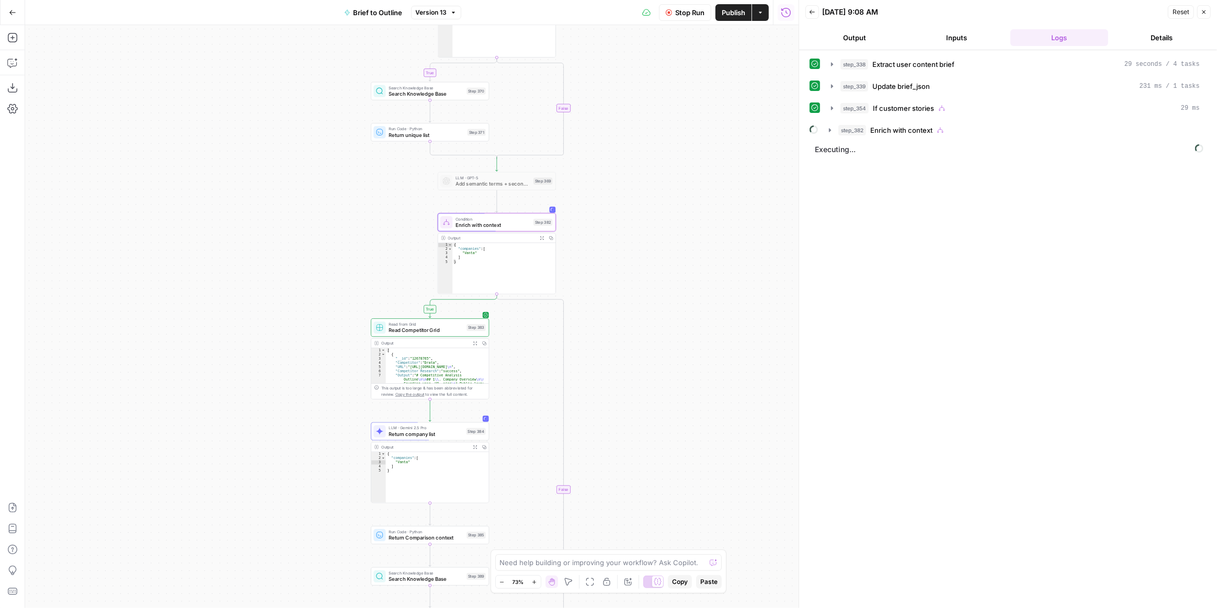
drag, startPoint x: 663, startPoint y: 385, endPoint x: 663, endPoint y: 228, distance: 156.9
click at [666, 219] on div "true true true false true false false false Workflow Input Settings Inputs LLM …" at bounding box center [411, 316] width 773 height 583
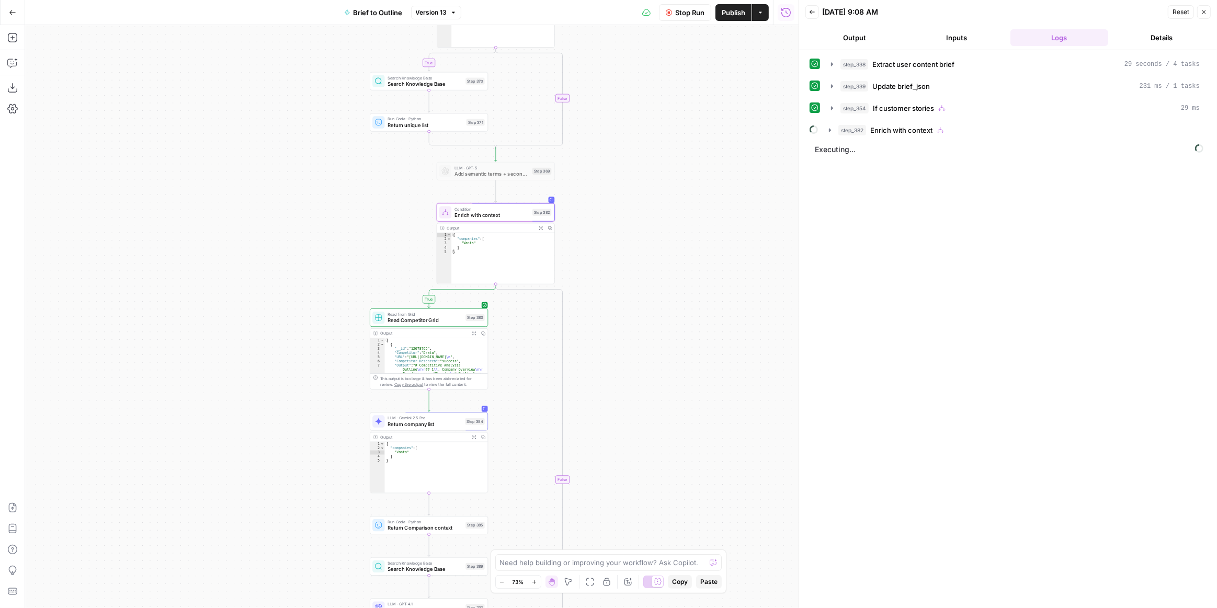
drag, startPoint x: 652, startPoint y: 374, endPoint x: 664, endPoint y: 204, distance: 169.9
click at [664, 206] on div "true true true false true false false false Workflow Input Settings Inputs LLM …" at bounding box center [411, 316] width 773 height 583
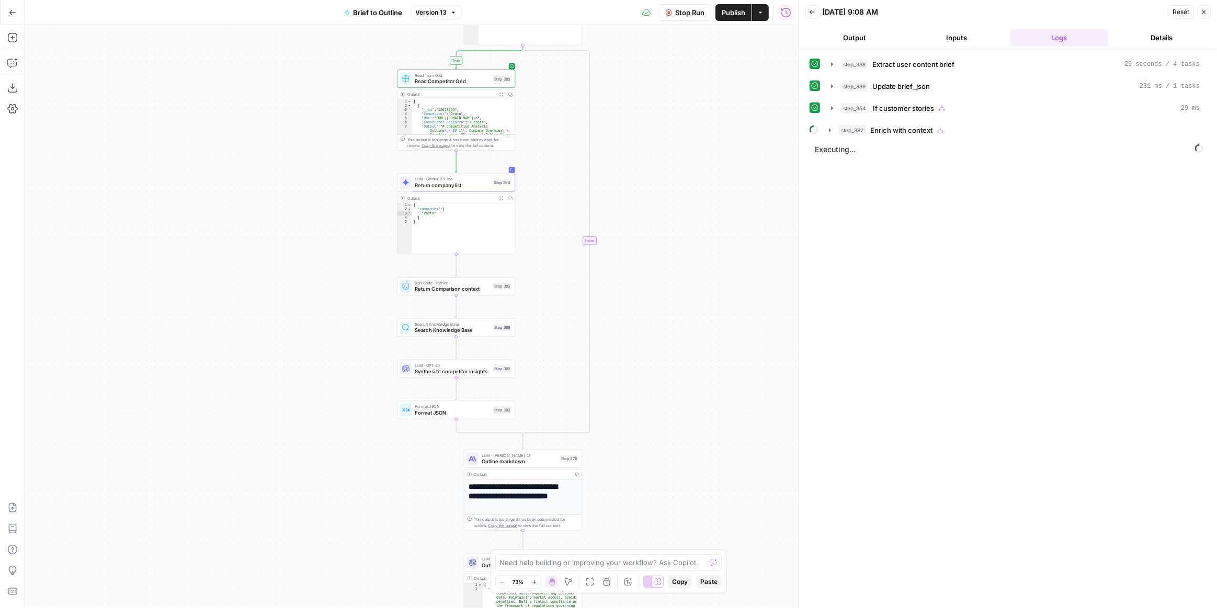
drag, startPoint x: 674, startPoint y: 270, endPoint x: 676, endPoint y: 263, distance: 7.5
click at [676, 263] on div "true true true false true false false false Workflow Input Settings Inputs LLM …" at bounding box center [411, 316] width 773 height 583
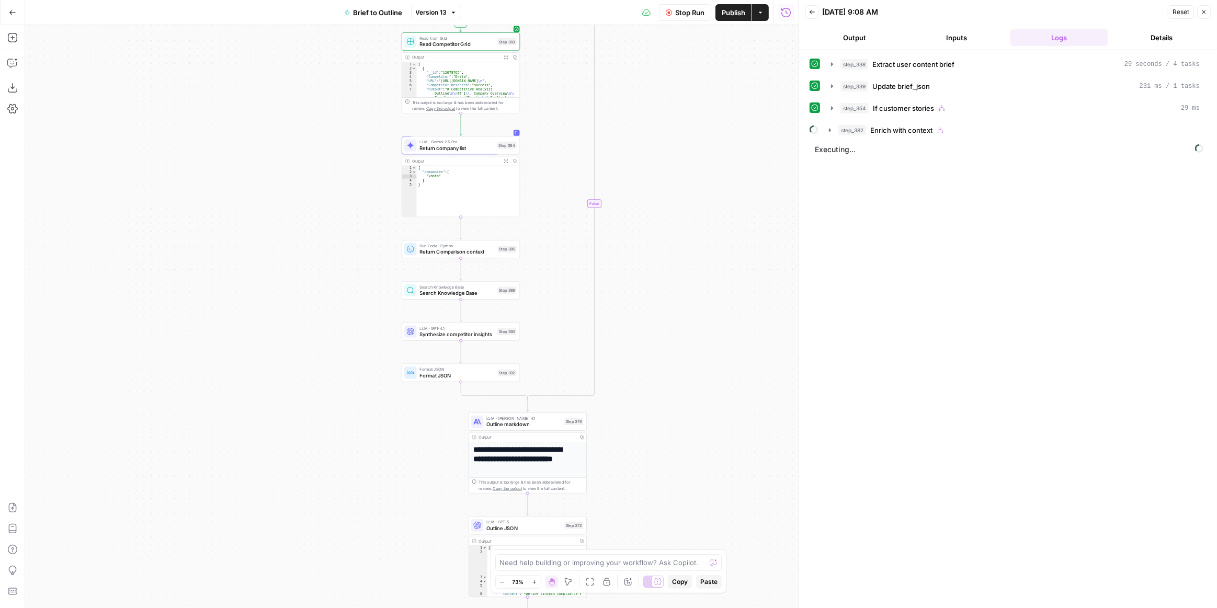
drag, startPoint x: 679, startPoint y: 312, endPoint x: 684, endPoint y: 271, distance: 41.1
click at [684, 271] on div "true true true false true false false false Workflow Input Settings Inputs LLM …" at bounding box center [411, 316] width 773 height 583
click at [658, 270] on div "true true true false true false false false Workflow Input Settings Inputs LLM …" at bounding box center [411, 316] width 773 height 583
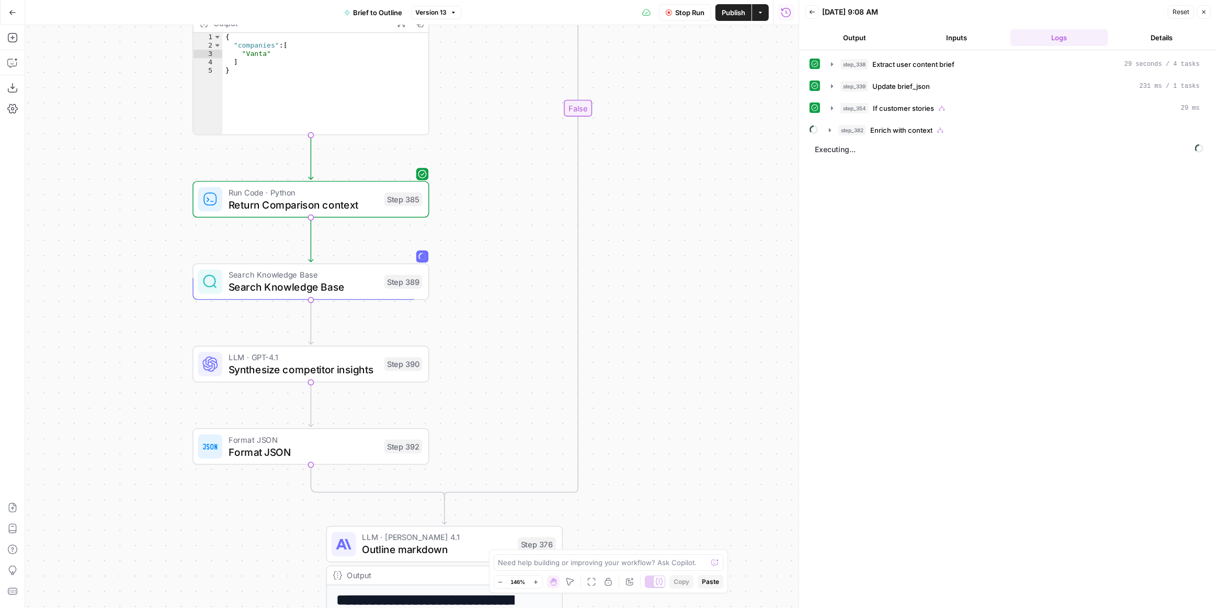
drag, startPoint x: 650, startPoint y: 275, endPoint x: 690, endPoint y: 254, distance: 44.9
click at [690, 254] on div "true true true false true false false false Workflow Input Settings Inputs LLM …" at bounding box center [411, 316] width 773 height 583
